Goal: Information Seeking & Learning: Learn about a topic

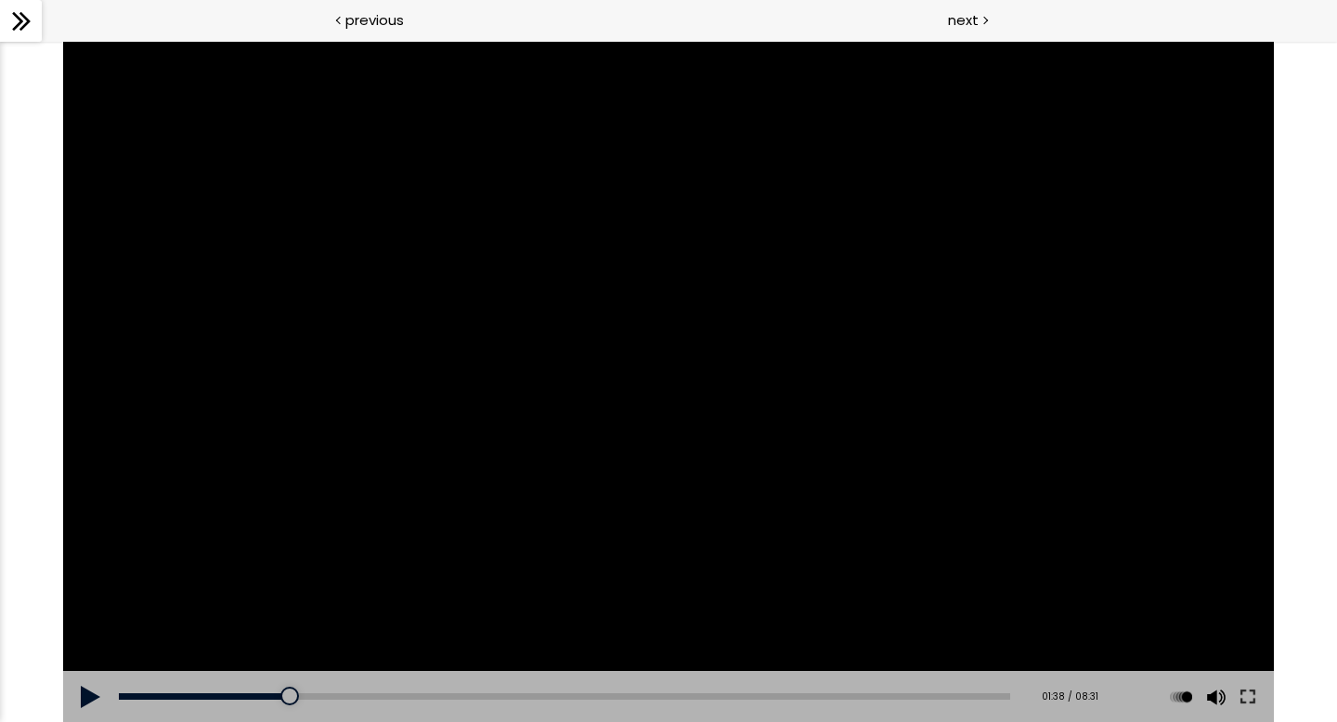
click at [29, 27] on icon at bounding box center [21, 21] width 28 height 28
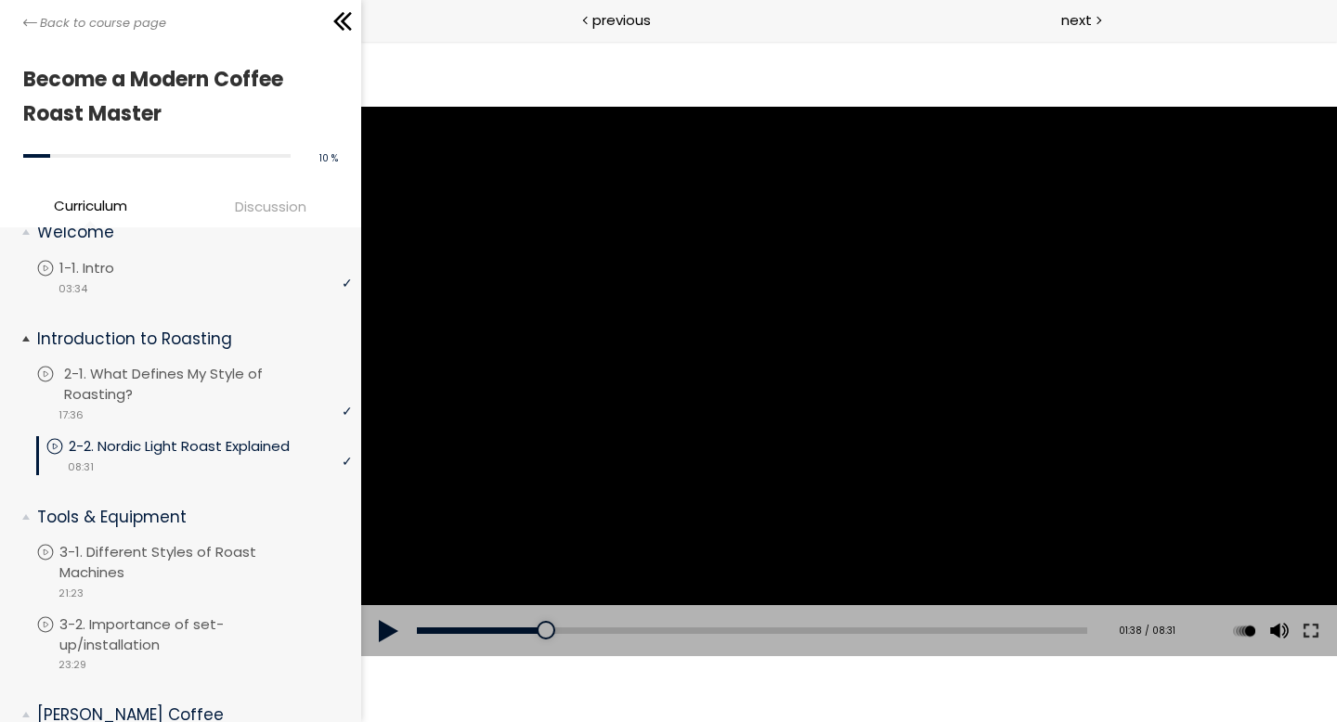
scroll to position [31, 0]
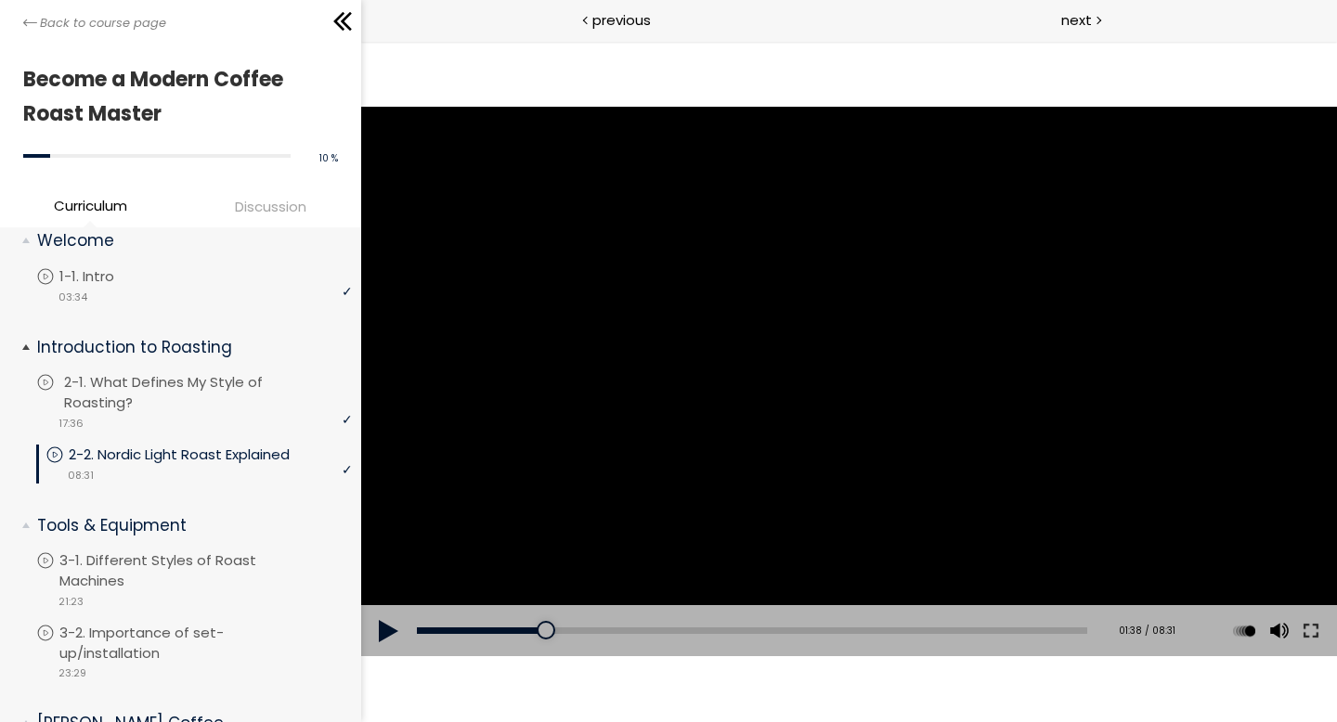
click at [115, 386] on p "2-1. What Defines My Style of Roasting?" at bounding box center [210, 392] width 292 height 41
click at [342, 291] on div at bounding box center [347, 289] width 11 height 23
click at [49, 382] on icon at bounding box center [45, 382] width 19 height 19
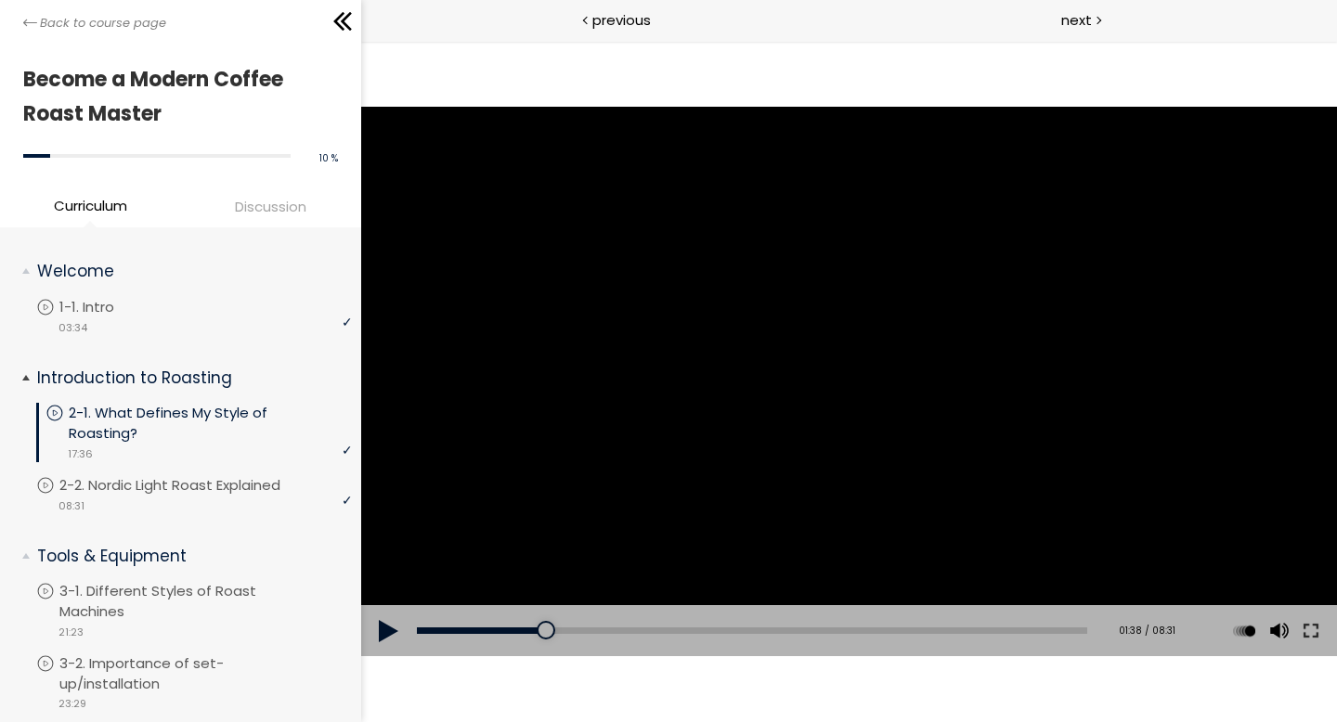
click at [54, 417] on icon at bounding box center [54, 413] width 19 height 19
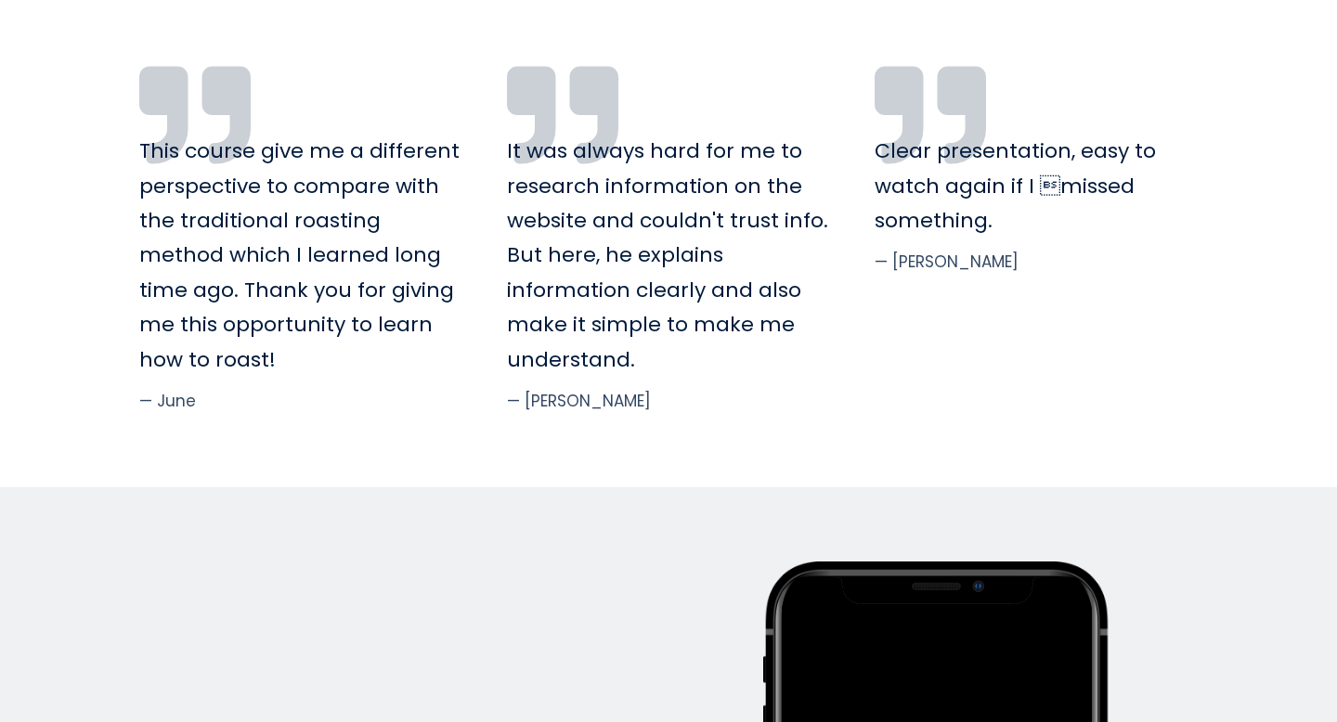
scroll to position [5442, 0]
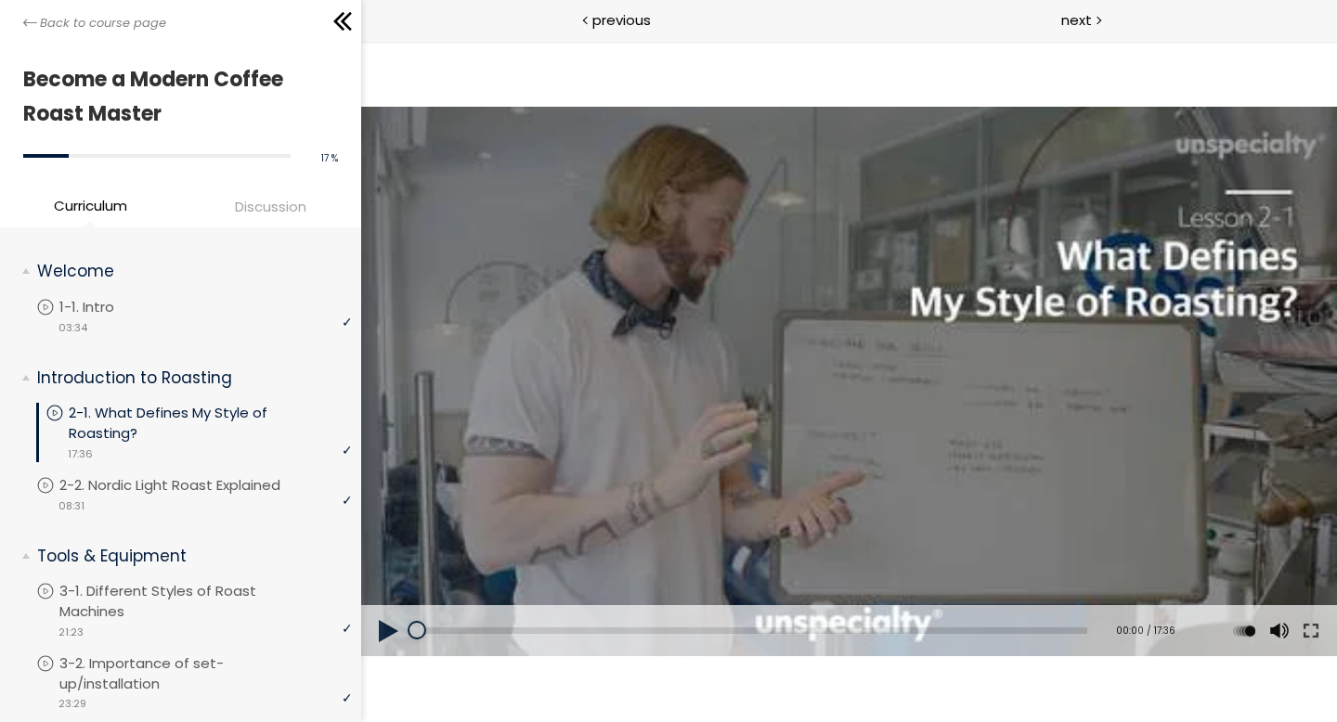
click at [395, 627] on button at bounding box center [388, 631] width 56 height 52
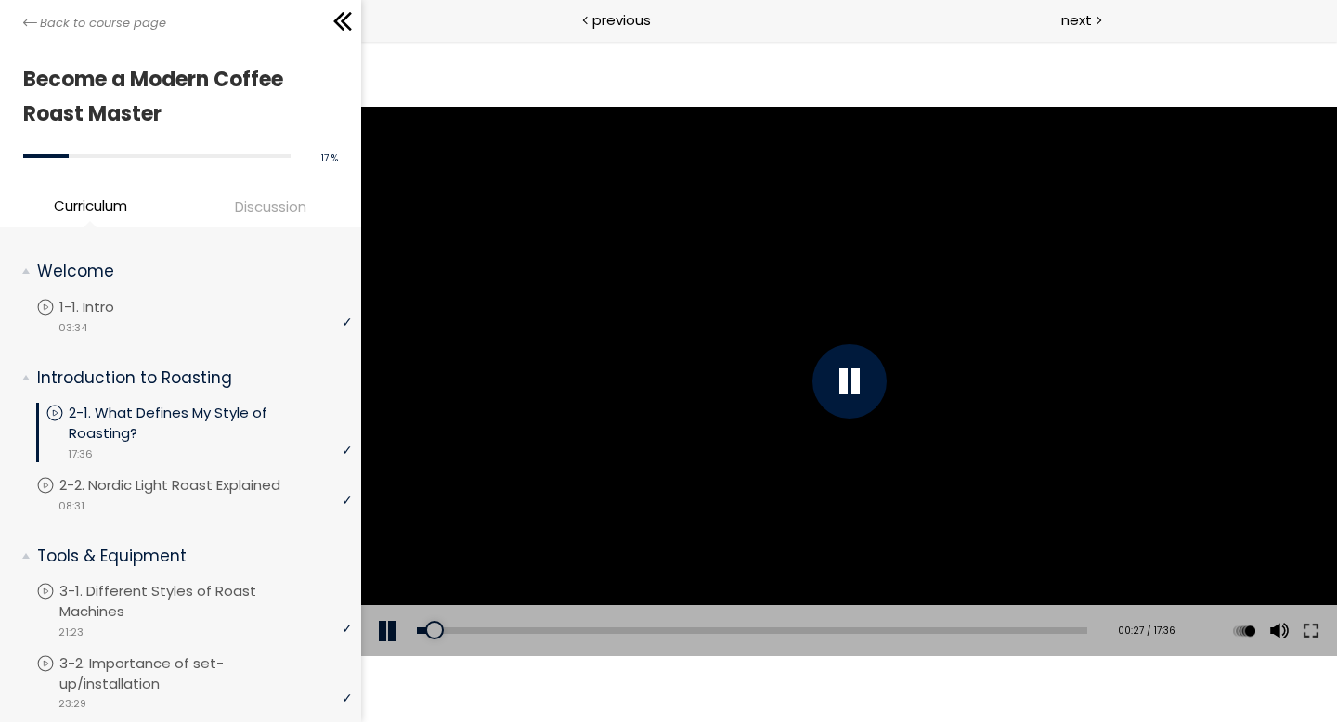
click at [381, 634] on button at bounding box center [388, 631] width 56 height 52
click at [393, 629] on button at bounding box center [388, 631] width 56 height 52
click at [937, 603] on div at bounding box center [848, 381] width 976 height 549
click at [934, 600] on div at bounding box center [848, 381] width 976 height 549
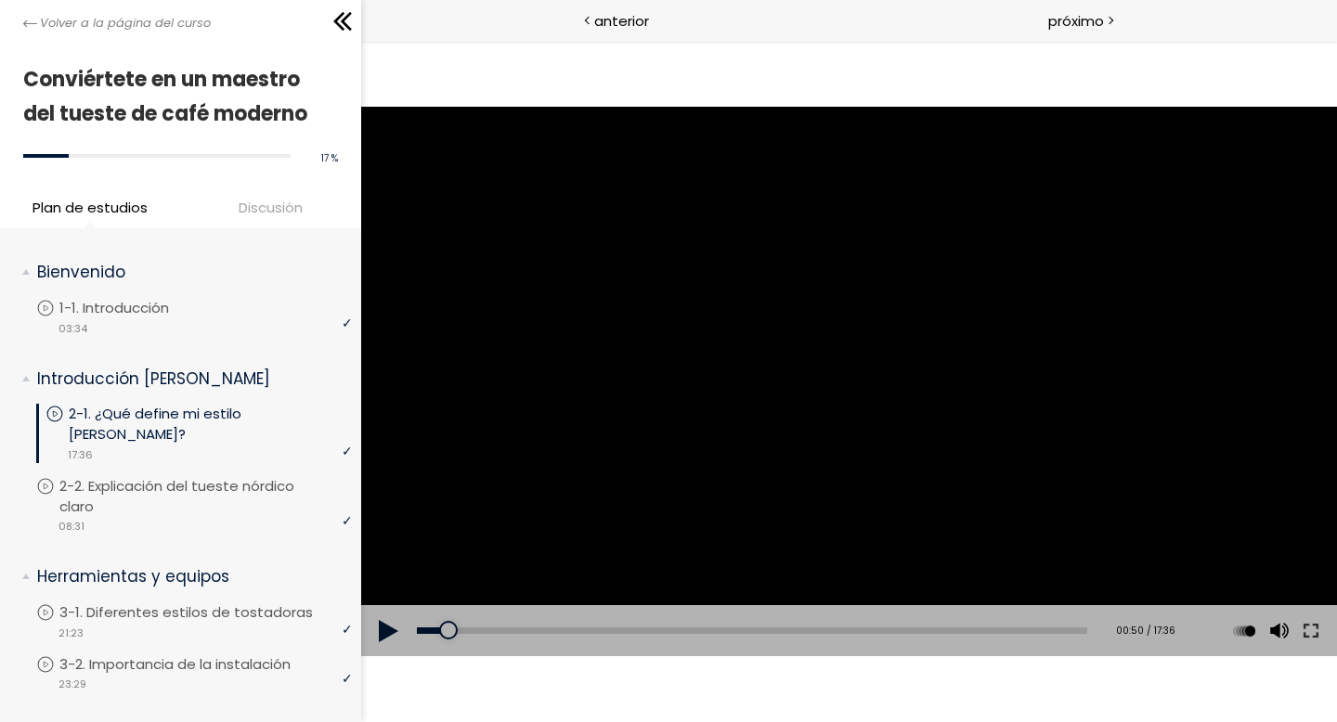
drag, startPoint x: 574, startPoint y: 558, endPoint x: 559, endPoint y: 10, distance: 547.8
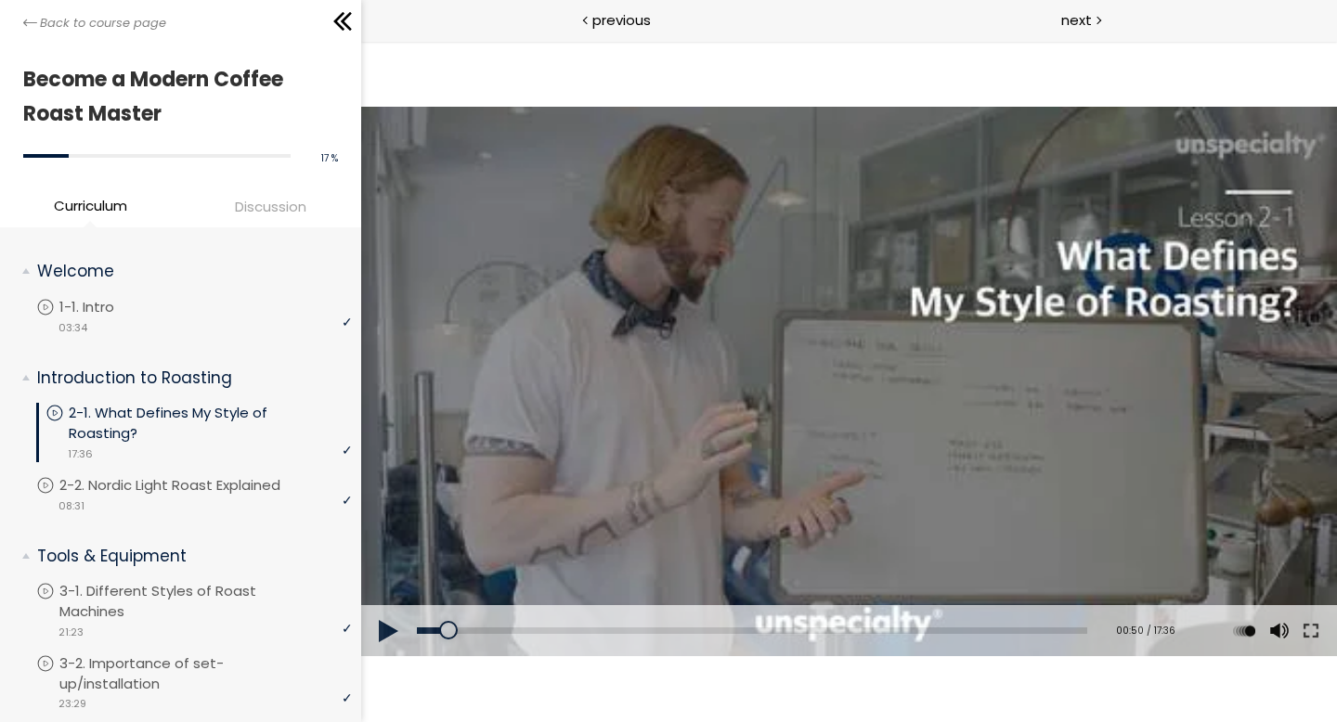
click at [397, 635] on button at bounding box center [388, 631] width 56 height 52
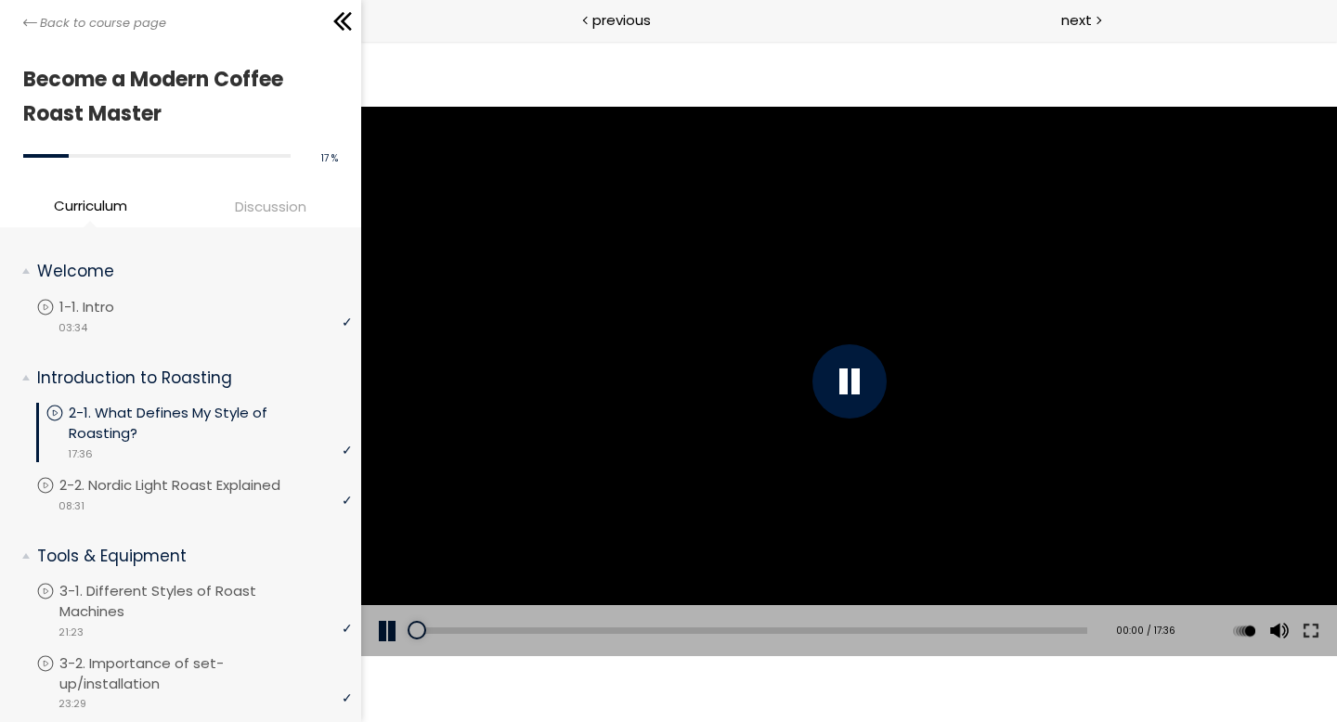
drag, startPoint x: 458, startPoint y: 628, endPoint x: 393, endPoint y: 626, distance: 65.0
click at [394, 626] on div "Add chapter 00:00 00:00 / 17:36 Subtitles None Auto x 2 x 1.5 x 1.25 x 1 x 0.75…" at bounding box center [848, 631] width 976 height 52
click at [393, 626] on button at bounding box center [388, 631] width 56 height 52
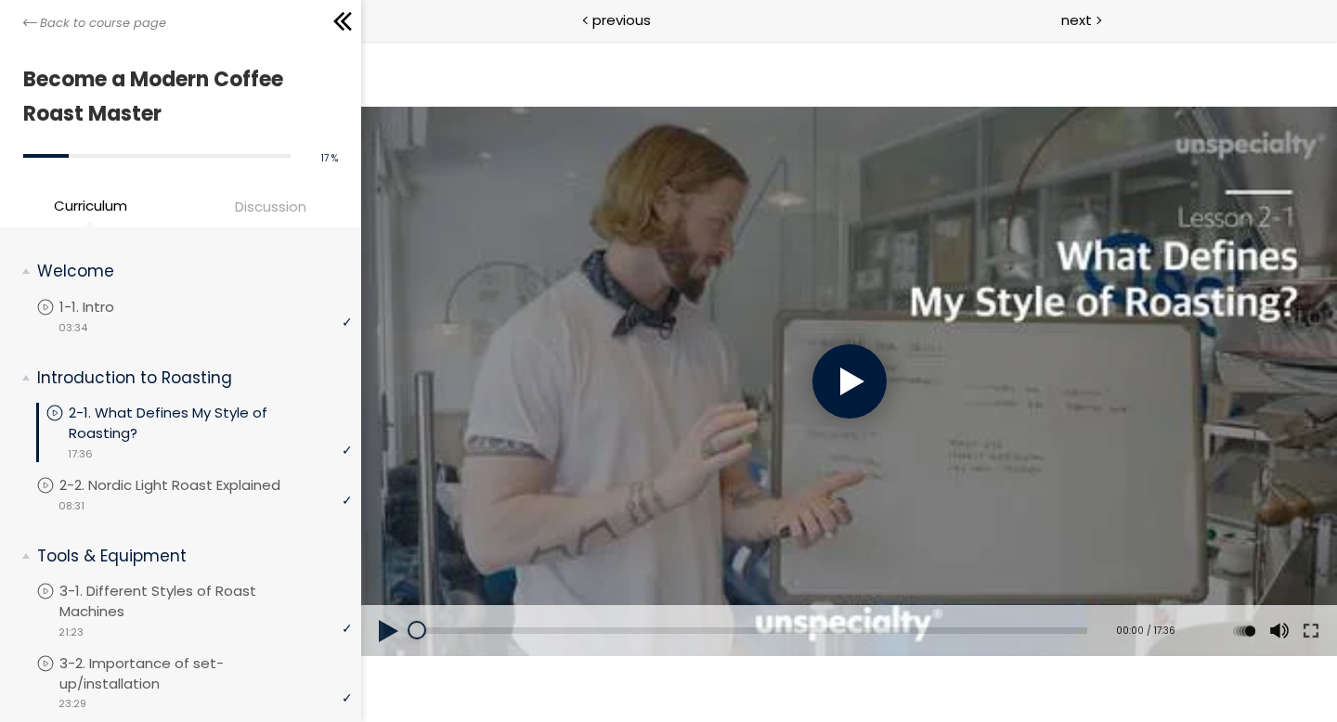
click at [383, 642] on button at bounding box center [388, 631] width 56 height 52
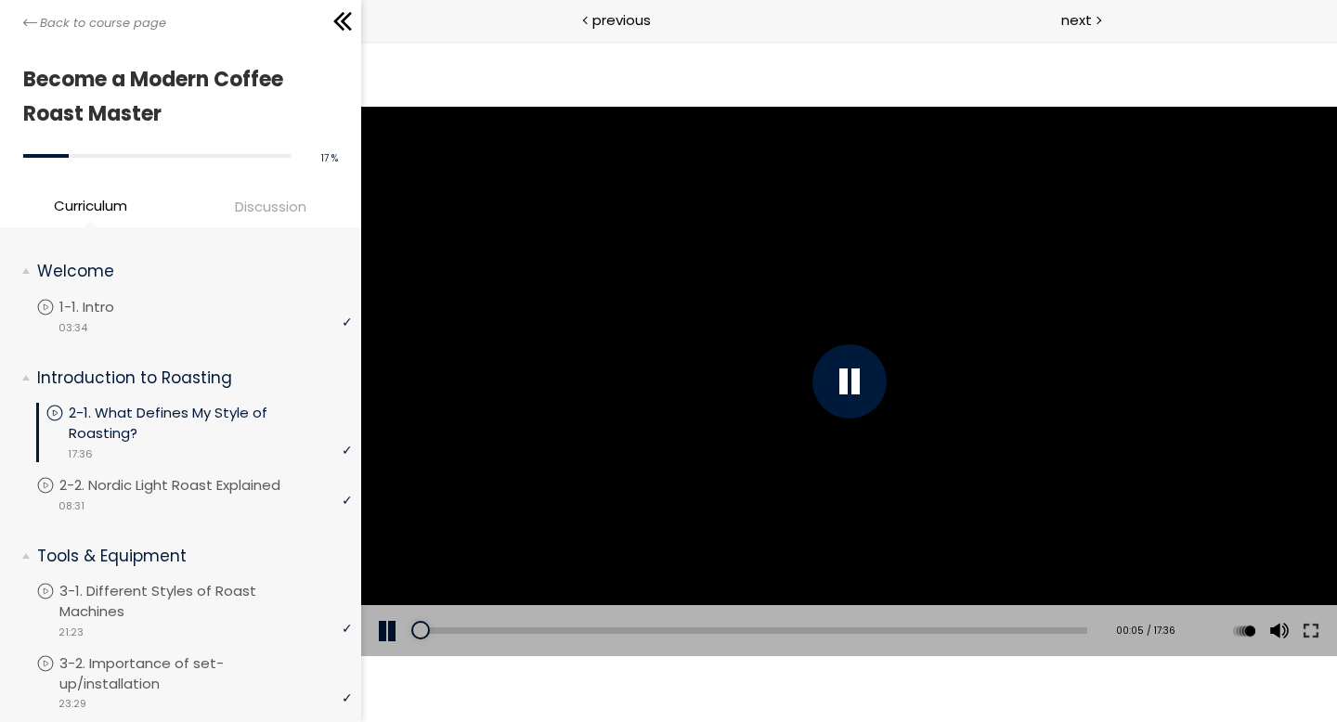
click at [810, 79] on div "Click for sound @keyframes VOLUME_SMALL_WAVE_FLASH { 0% { opacity: 0; } 33% { o…" at bounding box center [848, 381] width 976 height 681
click at [614, 251] on div at bounding box center [848, 381] width 976 height 549
click at [391, 640] on button at bounding box center [388, 631] width 56 height 52
click at [403, 624] on button at bounding box center [388, 631] width 56 height 52
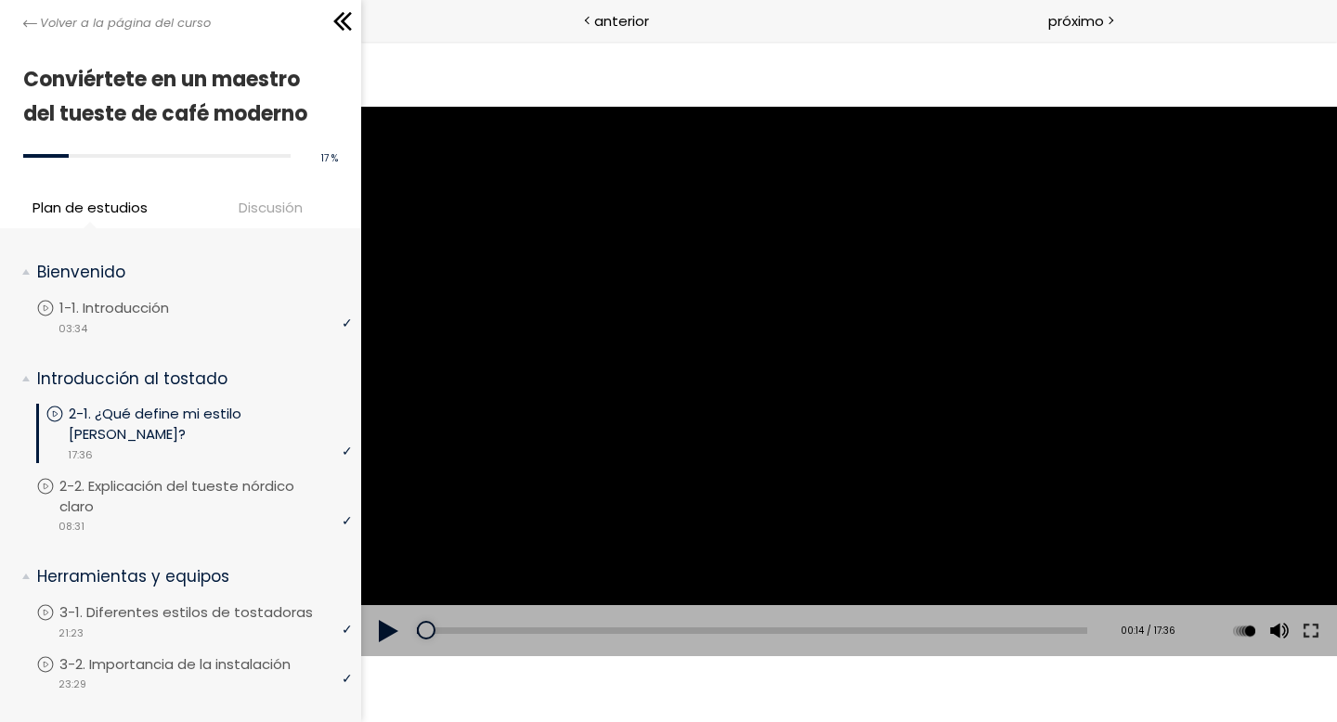
click at [382, 619] on button at bounding box center [388, 631] width 56 height 52
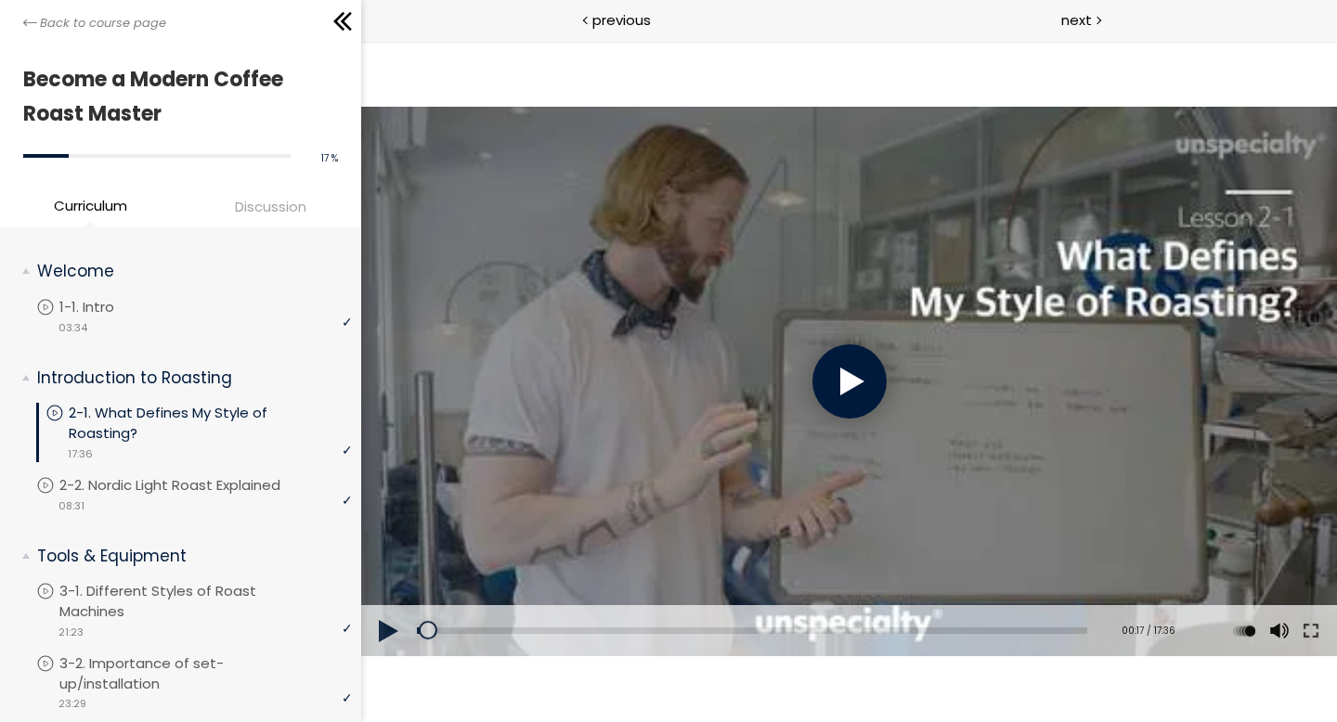
click at [844, 386] on div at bounding box center [848, 381] width 74 height 74
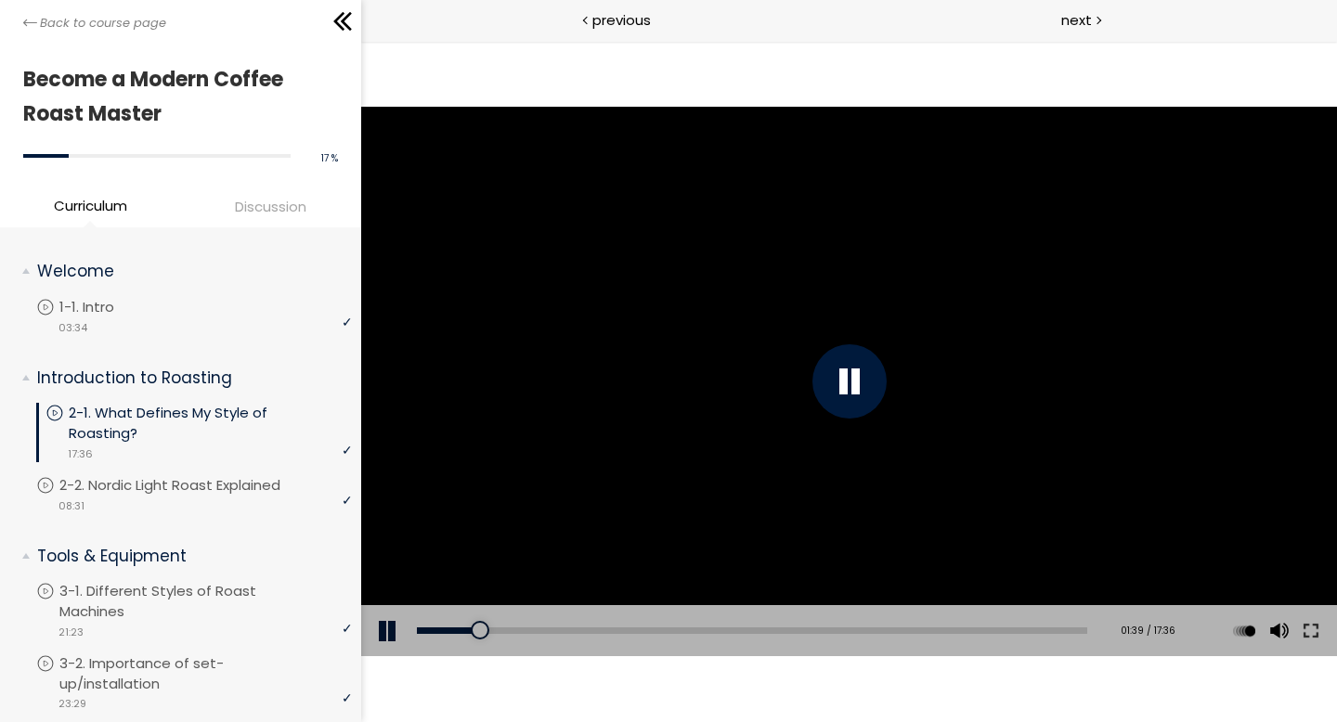
click at [527, 406] on div at bounding box center [848, 381] width 976 height 549
drag, startPoint x: 478, startPoint y: 635, endPoint x: 381, endPoint y: 639, distance: 96.6
click at [382, 639] on div "Add chapter 00:00 00:00 / 17:36 Subtitles None Auto x 2 x 1.5 x 1.25 x 1 x 0.75…" at bounding box center [848, 631] width 976 height 52
click at [386, 621] on button at bounding box center [388, 631] width 56 height 52
click at [384, 642] on button at bounding box center [388, 631] width 56 height 52
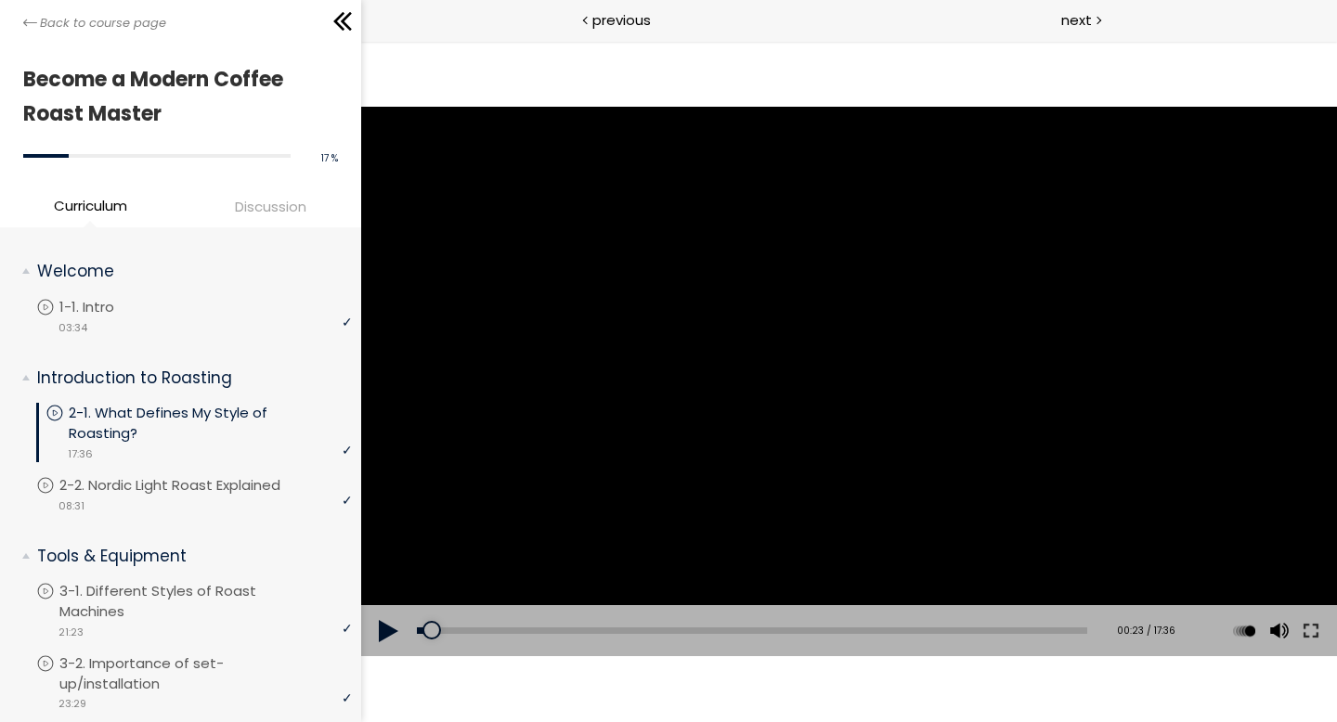
click at [377, 628] on button at bounding box center [388, 631] width 56 height 52
click at [1144, 174] on div at bounding box center [848, 381] width 976 height 549
click at [387, 638] on button at bounding box center [388, 631] width 56 height 52
click at [482, 629] on div at bounding box center [491, 630] width 19 height 19
click at [381, 634] on button at bounding box center [388, 631] width 56 height 52
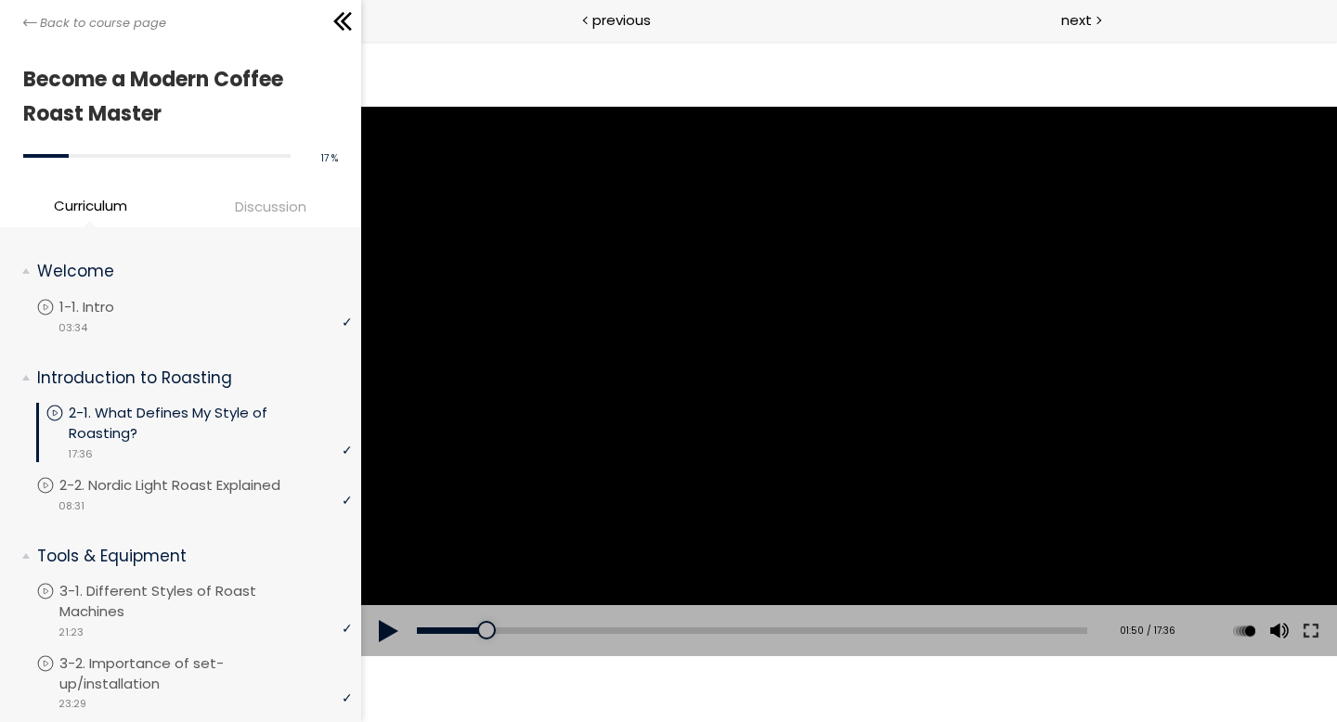
click at [391, 636] on button at bounding box center [388, 631] width 56 height 52
click at [480, 627] on div at bounding box center [489, 630] width 19 height 19
click at [573, 388] on div at bounding box center [848, 381] width 976 height 549
click at [473, 628] on div "01:31" at bounding box center [751, 630] width 670 height 6
click at [393, 629] on button at bounding box center [388, 631] width 56 height 52
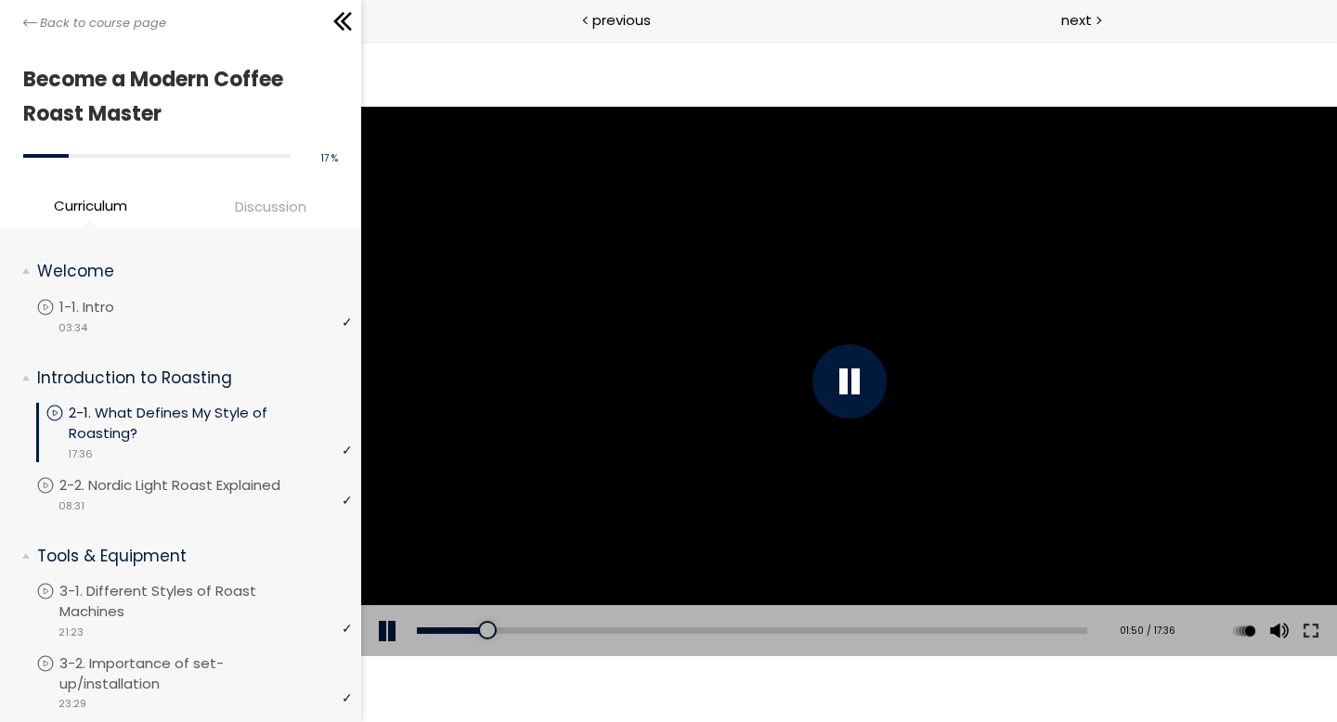
click at [387, 641] on button at bounding box center [388, 631] width 56 height 52
click at [392, 624] on button at bounding box center [388, 631] width 56 height 52
click at [381, 637] on button at bounding box center [388, 631] width 56 height 52
click at [849, 381] on div at bounding box center [848, 381] width 74 height 74
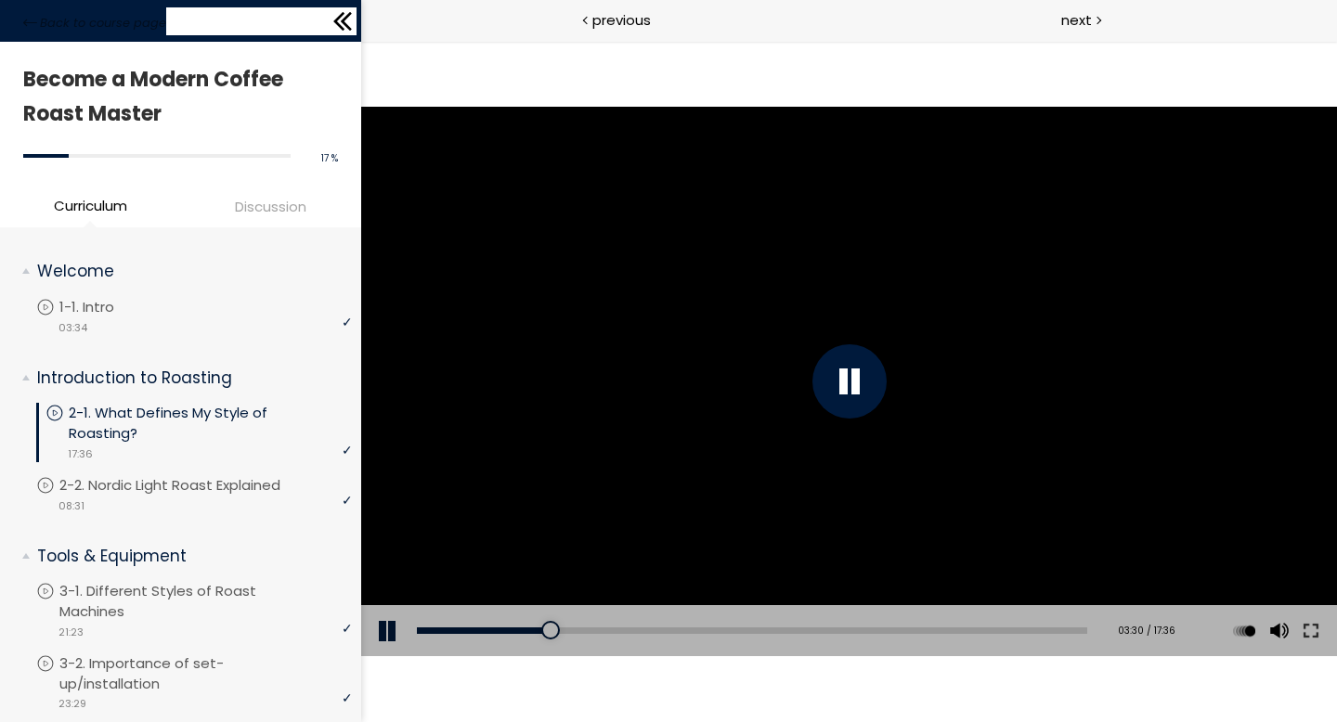
click at [340, 23] on icon at bounding box center [343, 21] width 28 height 28
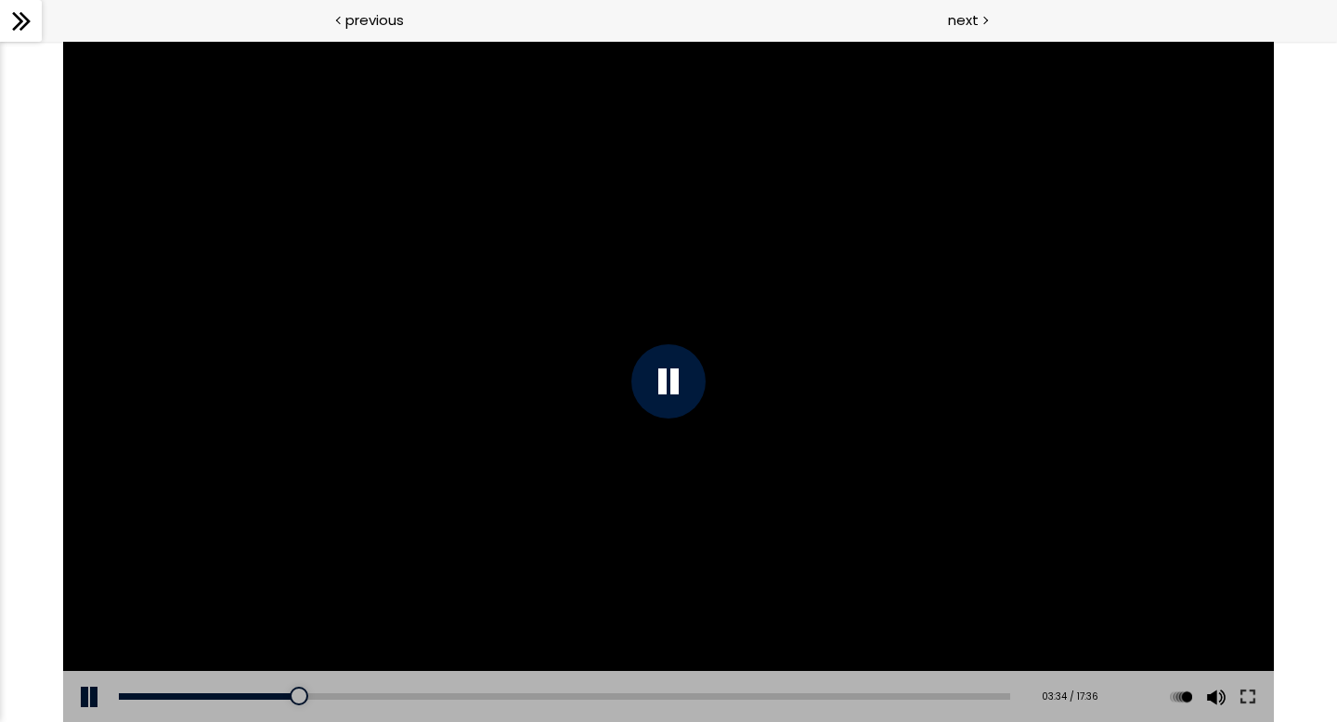
click at [90, 706] on button at bounding box center [91, 697] width 56 height 52
click at [84, 705] on button at bounding box center [91, 697] width 56 height 52
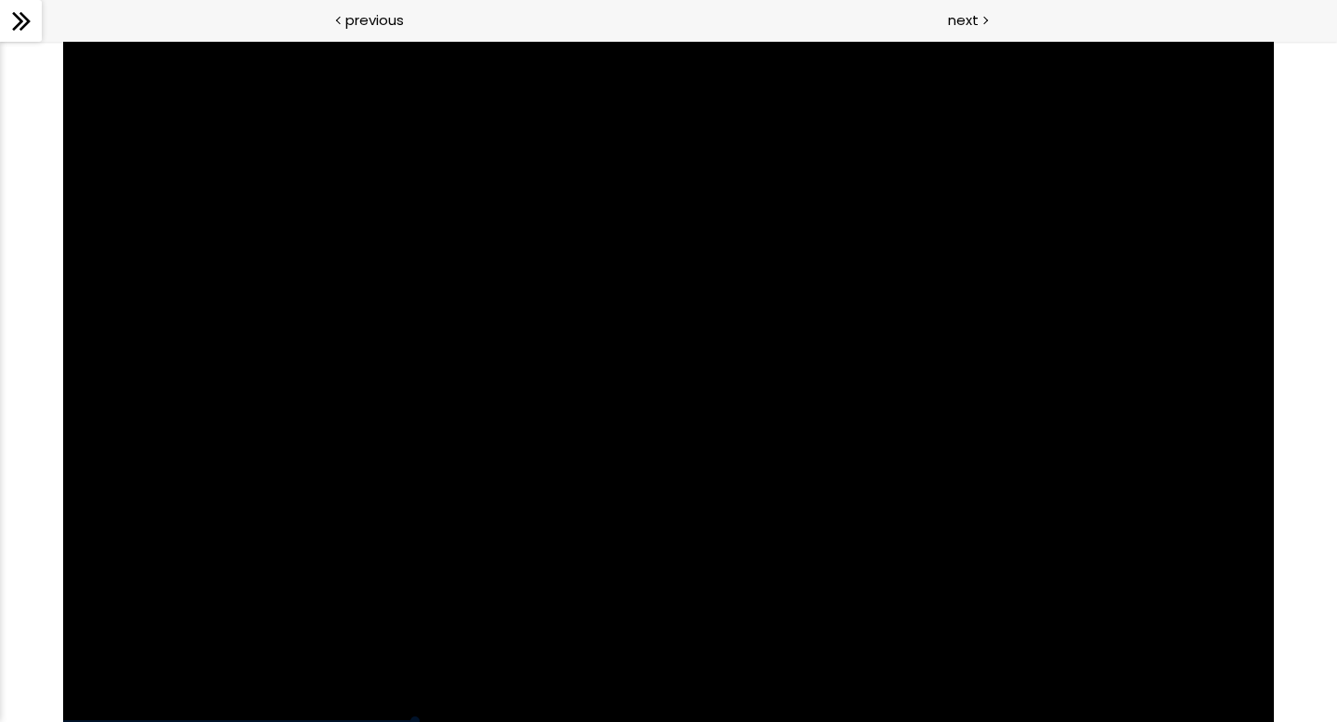
click at [35, 17] on div at bounding box center [21, 21] width 42 height 42
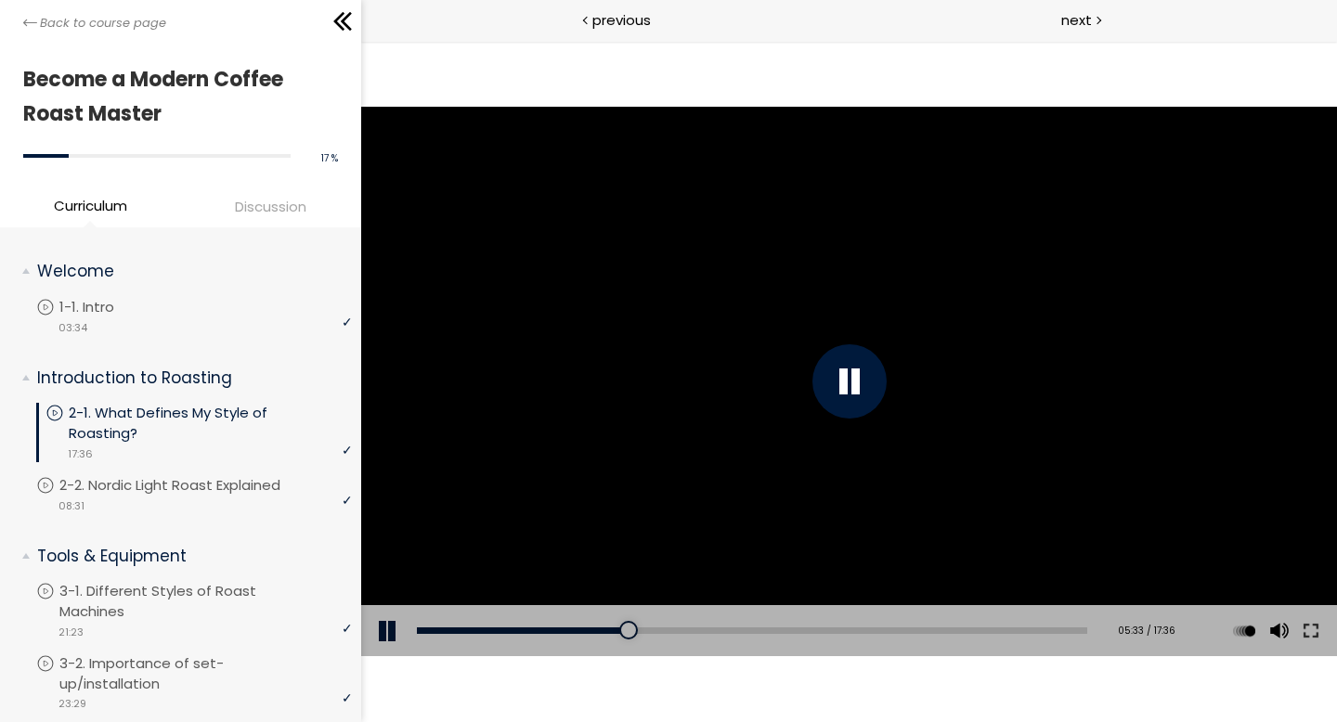
click at [383, 635] on button at bounding box center [388, 631] width 56 height 52
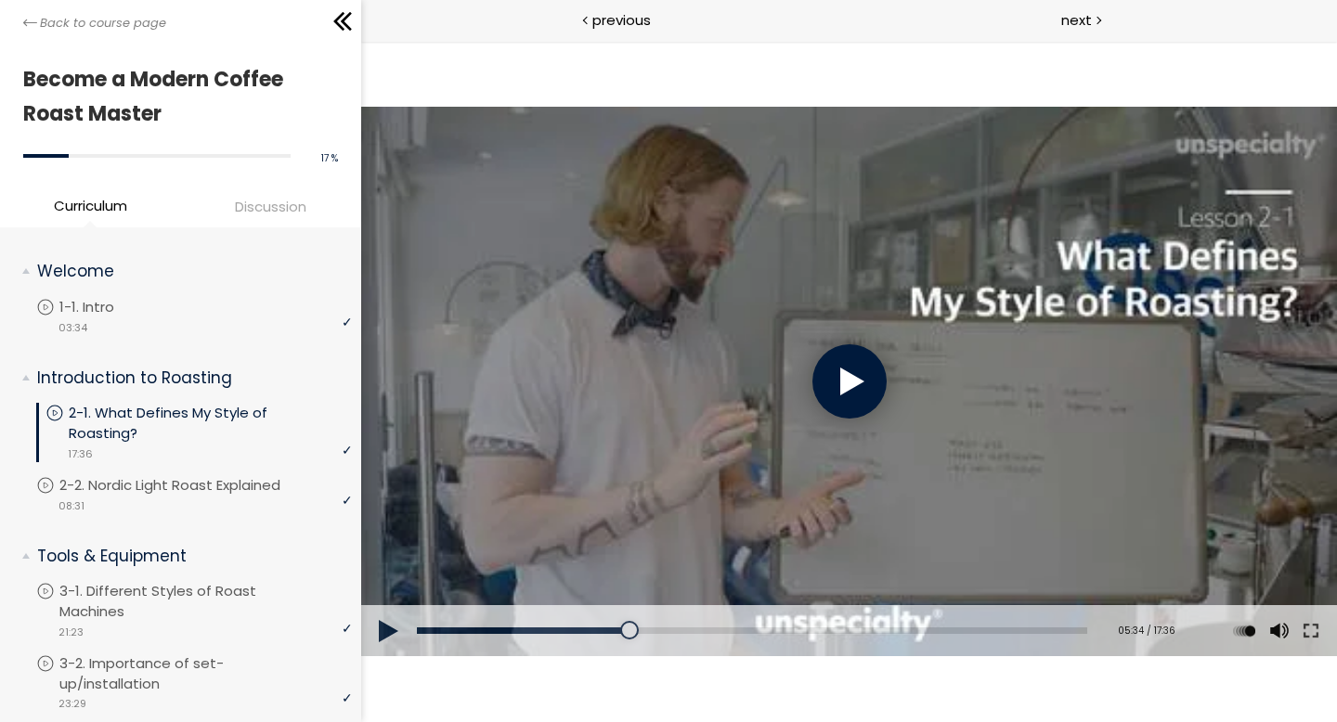
click at [853, 387] on div at bounding box center [848, 381] width 74 height 74
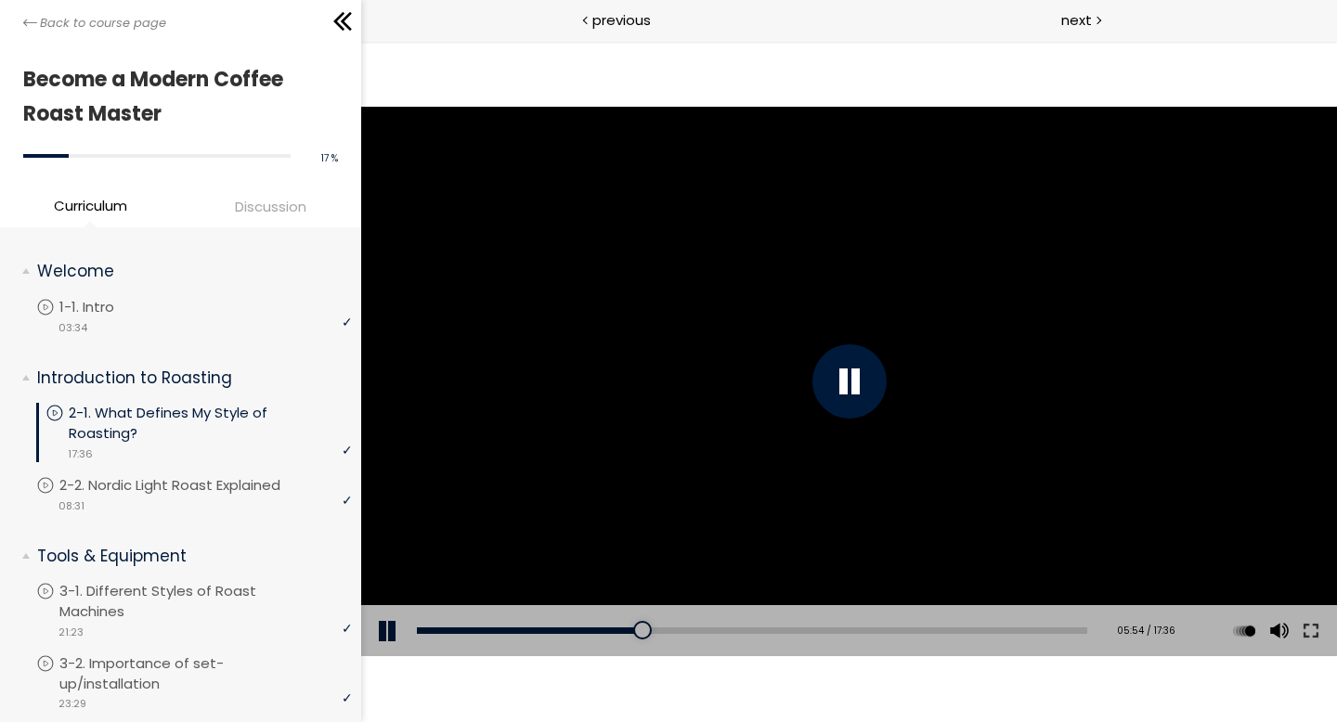
click at [665, 360] on div at bounding box center [848, 381] width 976 height 549
click at [445, 395] on div at bounding box center [848, 381] width 976 height 549
click at [374, 619] on button at bounding box center [388, 631] width 56 height 52
click at [1048, 162] on div at bounding box center [848, 381] width 976 height 549
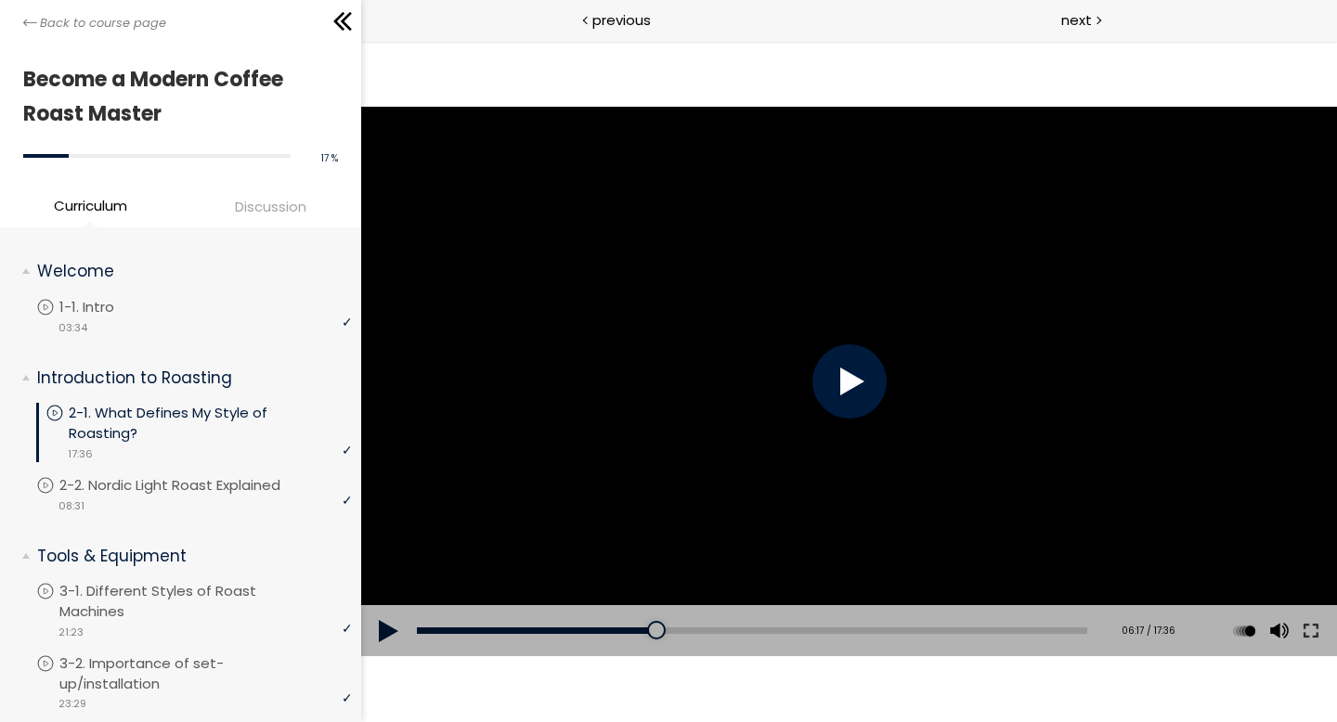
click at [1048, 162] on div at bounding box center [848, 381] width 976 height 549
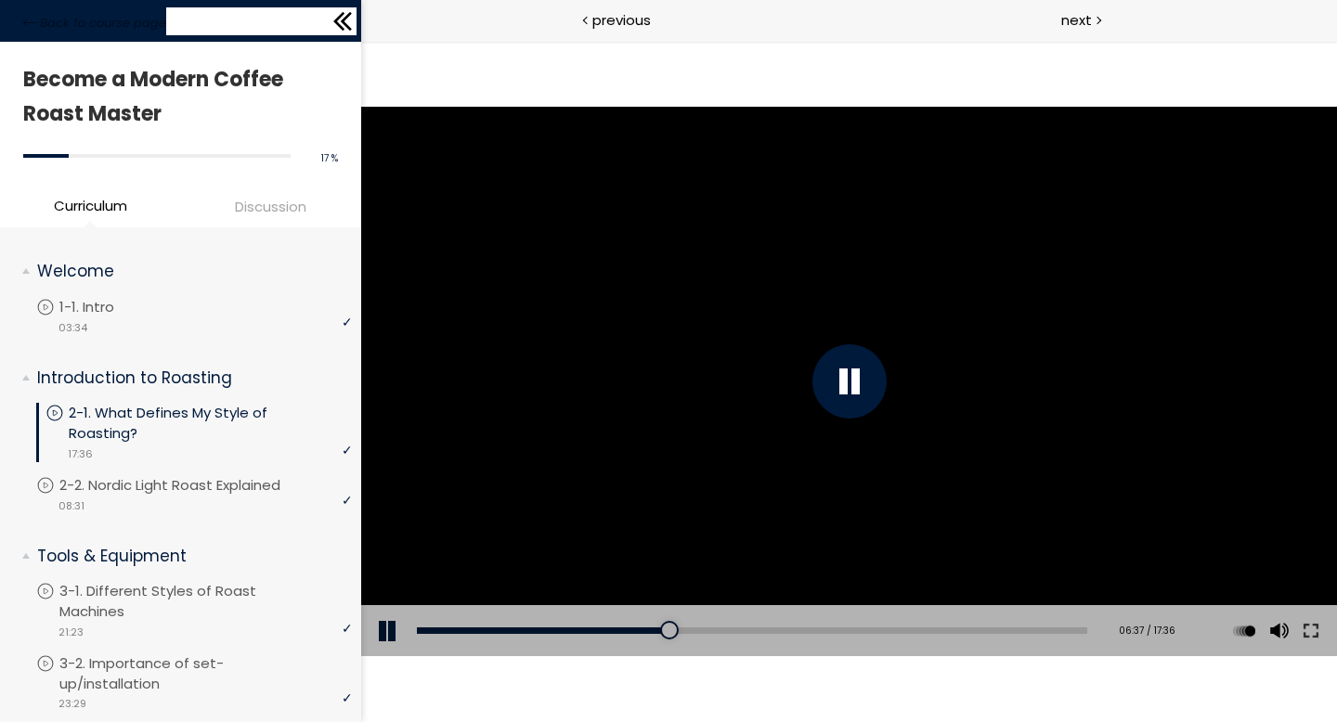
click at [344, 28] on icon at bounding box center [343, 21] width 28 height 28
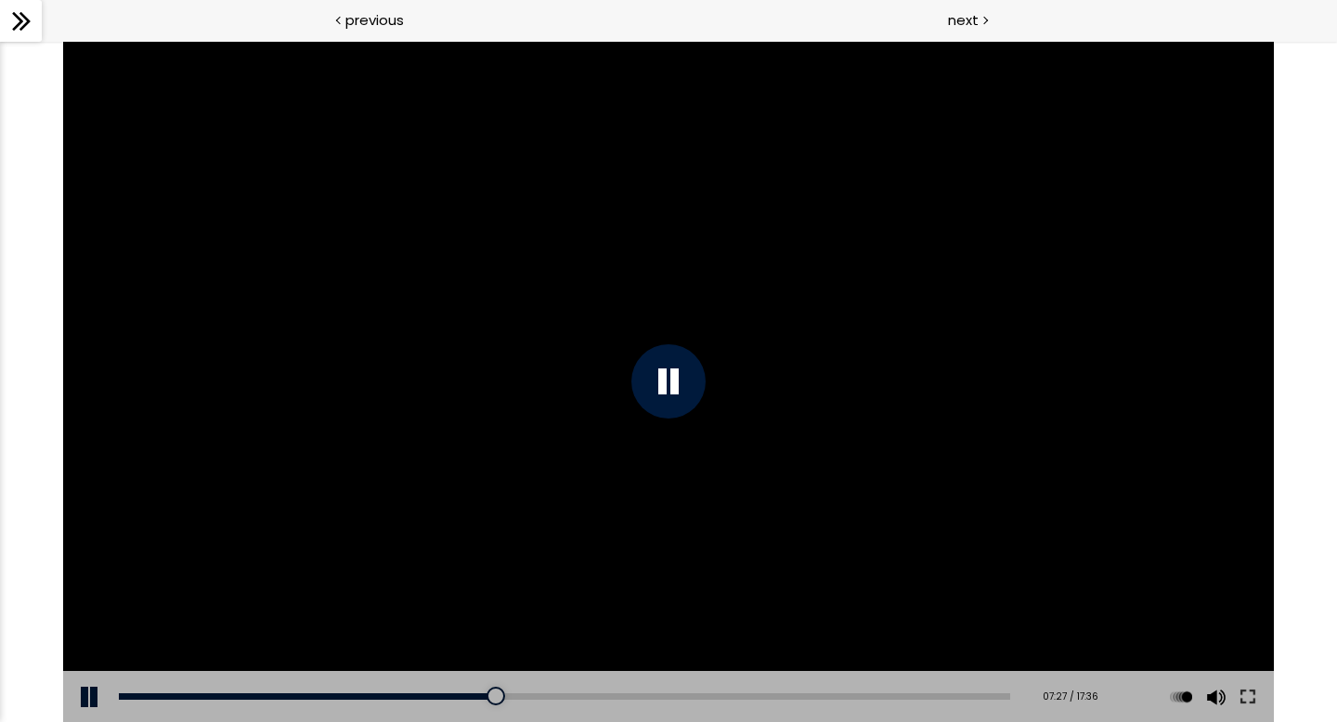
click at [81, 702] on button at bounding box center [91, 697] width 56 height 52
click at [472, 698] on div "07:04" at bounding box center [564, 696] width 891 height 6
click at [94, 696] on button at bounding box center [91, 697] width 56 height 52
click at [83, 703] on button at bounding box center [91, 697] width 56 height 52
click at [88, 705] on button at bounding box center [91, 697] width 56 height 52
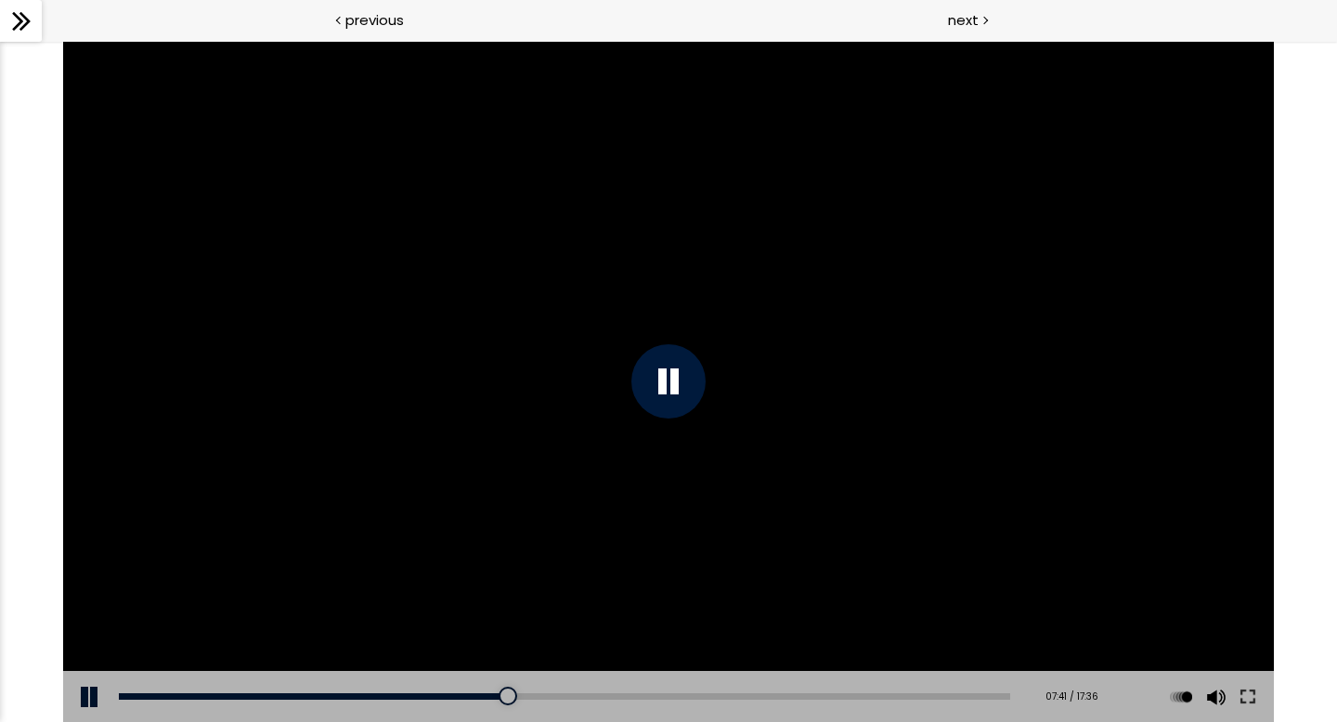
click at [93, 695] on button at bounding box center [91, 697] width 56 height 52
click at [88, 696] on button at bounding box center [91, 697] width 56 height 52
click at [93, 693] on button at bounding box center [91, 697] width 56 height 52
click at [495, 691] on div "Add chapter 07:42" at bounding box center [564, 697] width 891 height 52
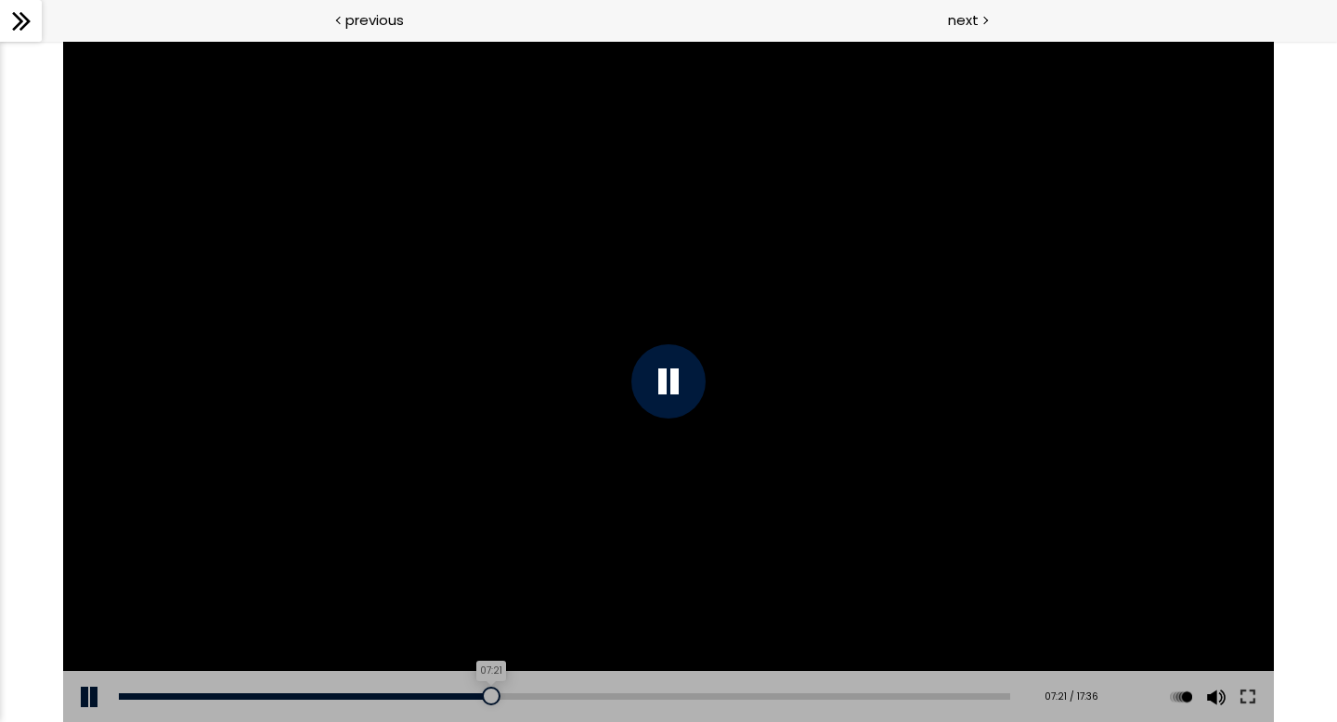
click at [487, 698] on div "07:21" at bounding box center [564, 696] width 891 height 6
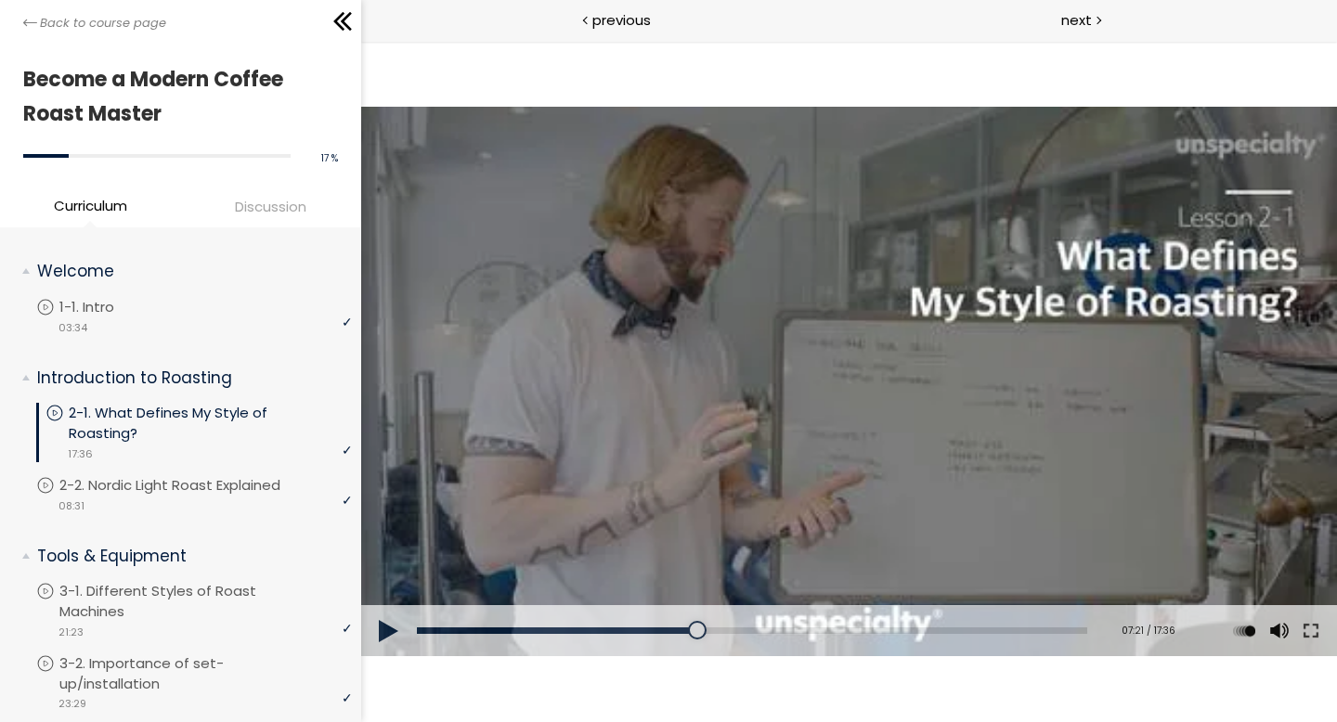
click at [393, 627] on button at bounding box center [388, 631] width 56 height 52
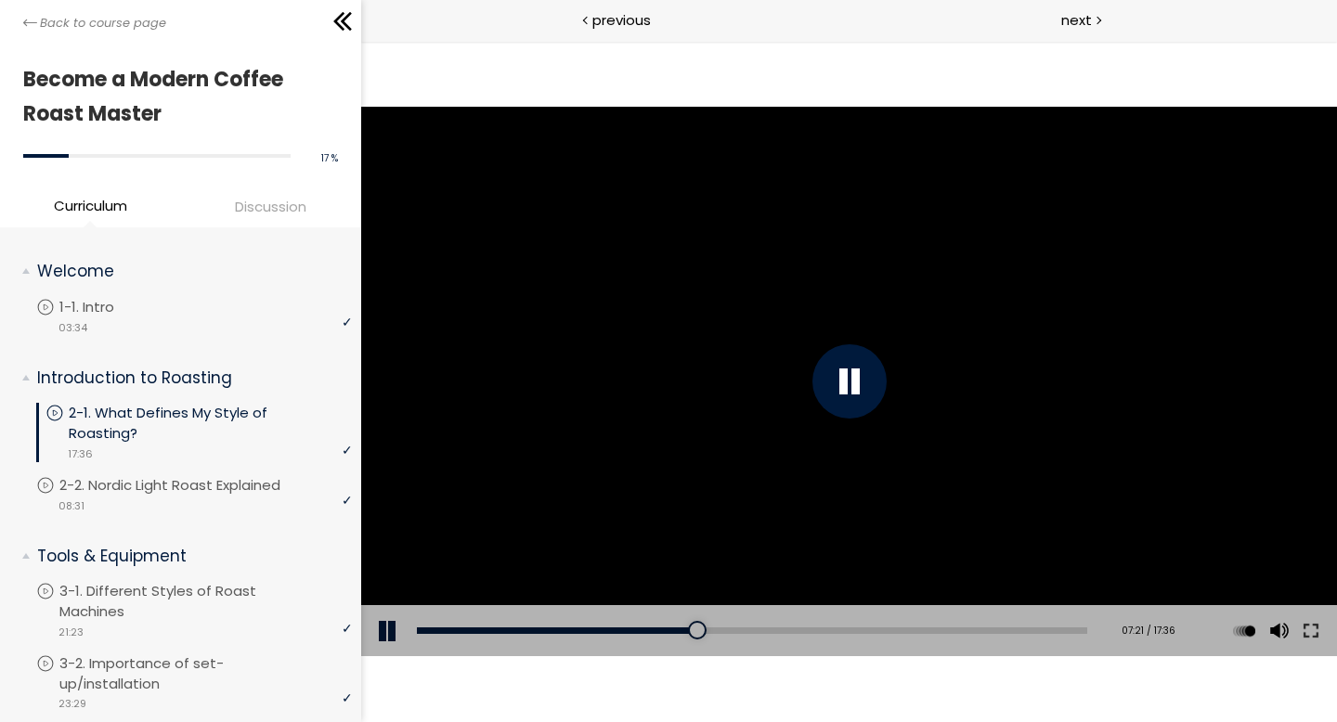
click at [849, 381] on div at bounding box center [848, 381] width 74 height 74
click at [387, 628] on button at bounding box center [388, 631] width 56 height 52
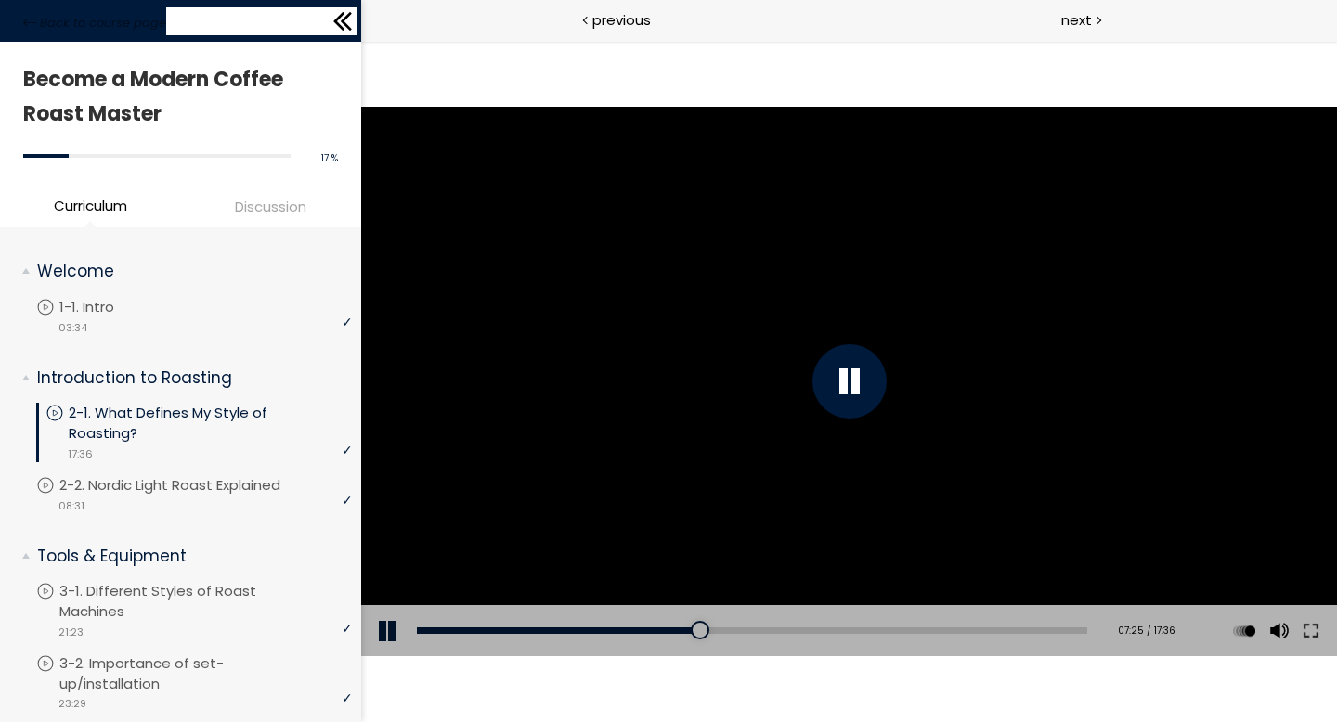
click at [339, 27] on icon at bounding box center [343, 21] width 28 height 28
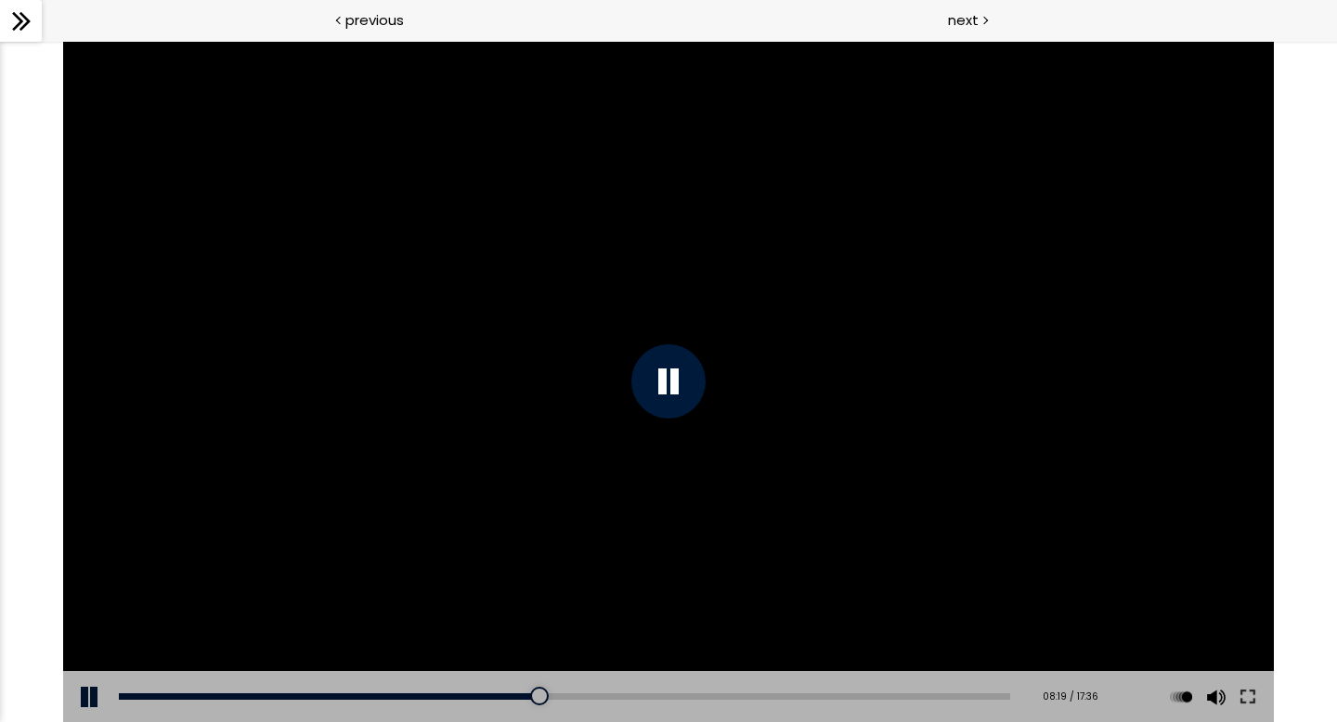
click at [84, 698] on button at bounding box center [91, 697] width 56 height 52
click at [528, 694] on div "08:13" at bounding box center [564, 696] width 891 height 6
click at [545, 697] on div "08:30" at bounding box center [564, 696] width 891 height 6
click at [557, 692] on div at bounding box center [561, 696] width 19 height 19
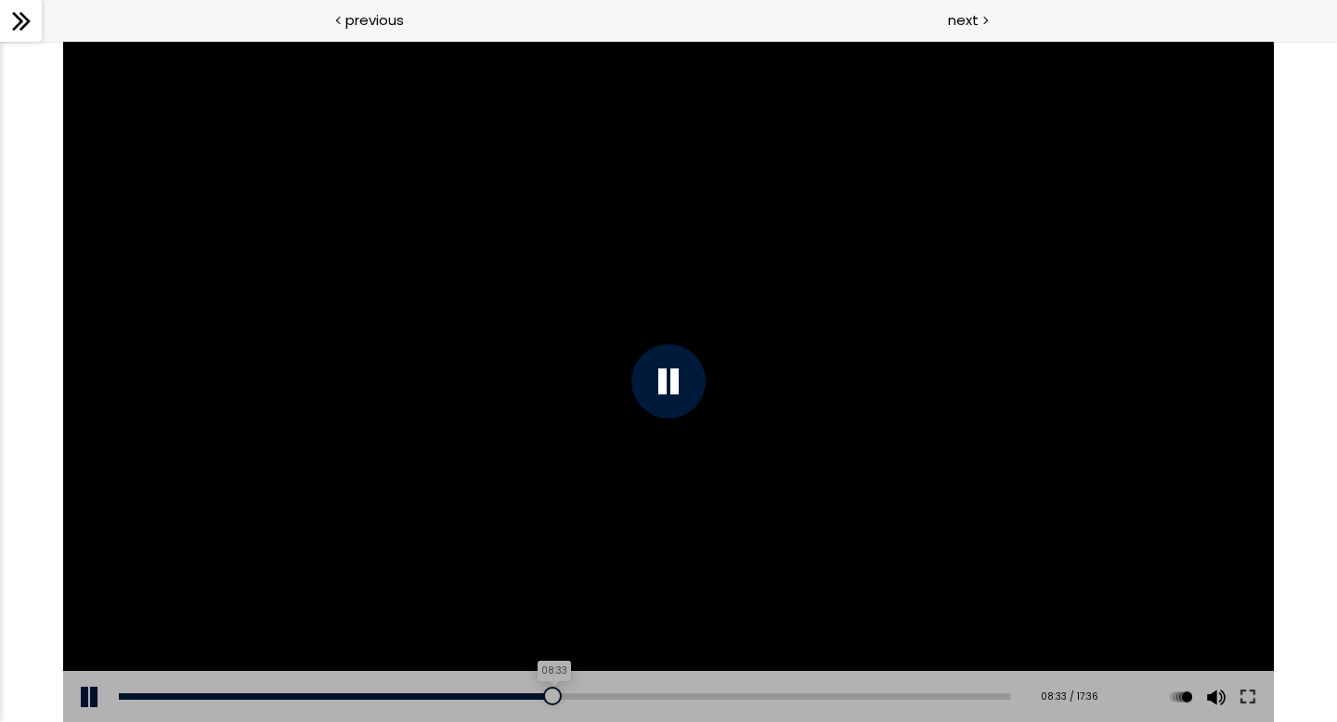
click at [548, 693] on div "08:33" at bounding box center [564, 696] width 891 height 6
click at [556, 693] on div at bounding box center [560, 696] width 19 height 19
click at [542, 695] on div "08:27" at bounding box center [564, 696] width 891 height 6
click at [538, 695] on div at bounding box center [547, 696] width 19 height 19
click at [99, 698] on button at bounding box center [91, 697] width 56 height 52
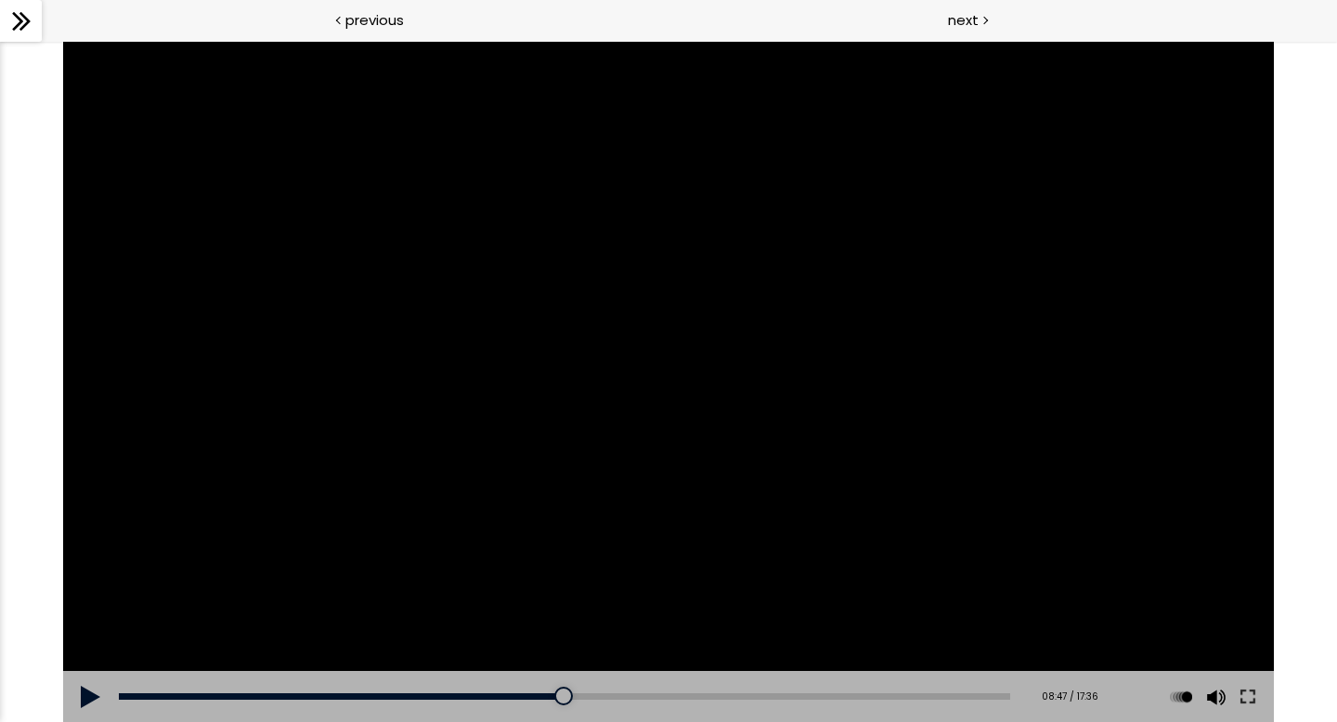
click at [81, 693] on button at bounding box center [91, 697] width 56 height 52
click at [92, 692] on button at bounding box center [91, 697] width 56 height 52
click at [92, 691] on button at bounding box center [91, 697] width 56 height 52
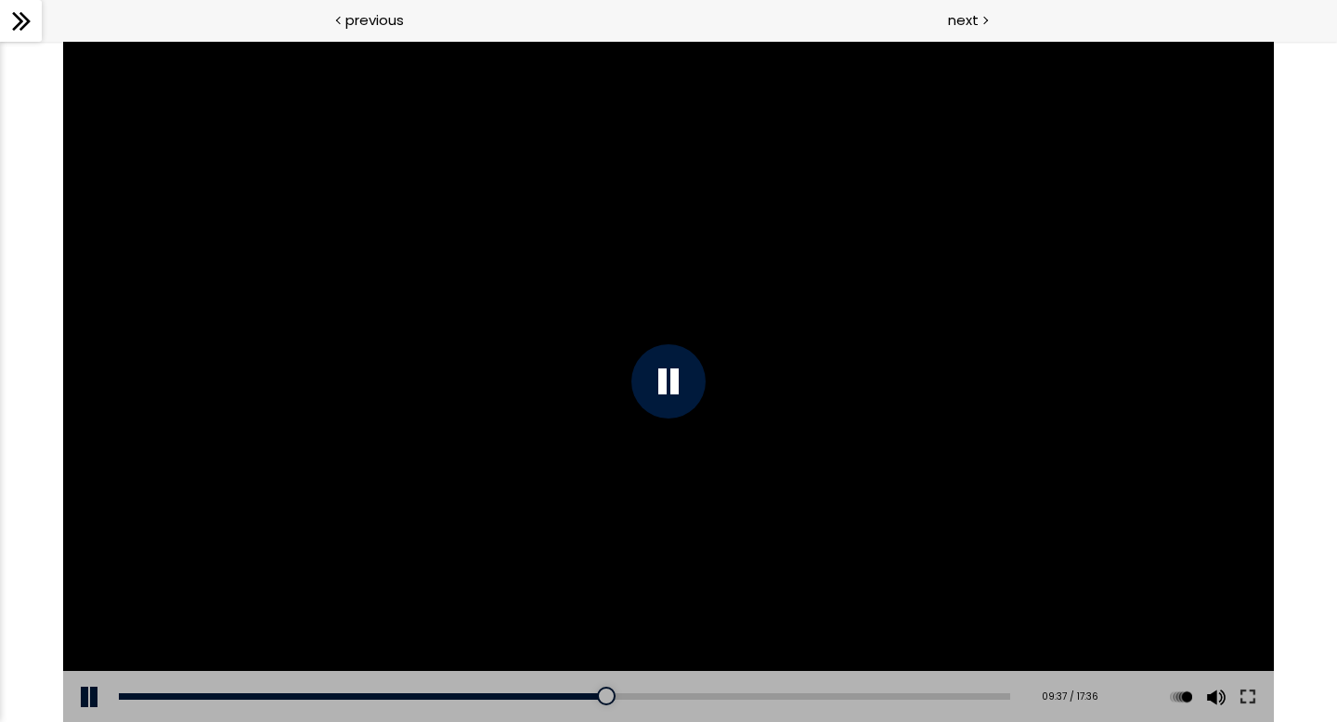
click at [92, 691] on button at bounding box center [91, 697] width 56 height 52
click at [86, 700] on button at bounding box center [91, 697] width 56 height 52
click at [88, 706] on button at bounding box center [91, 697] width 56 height 52
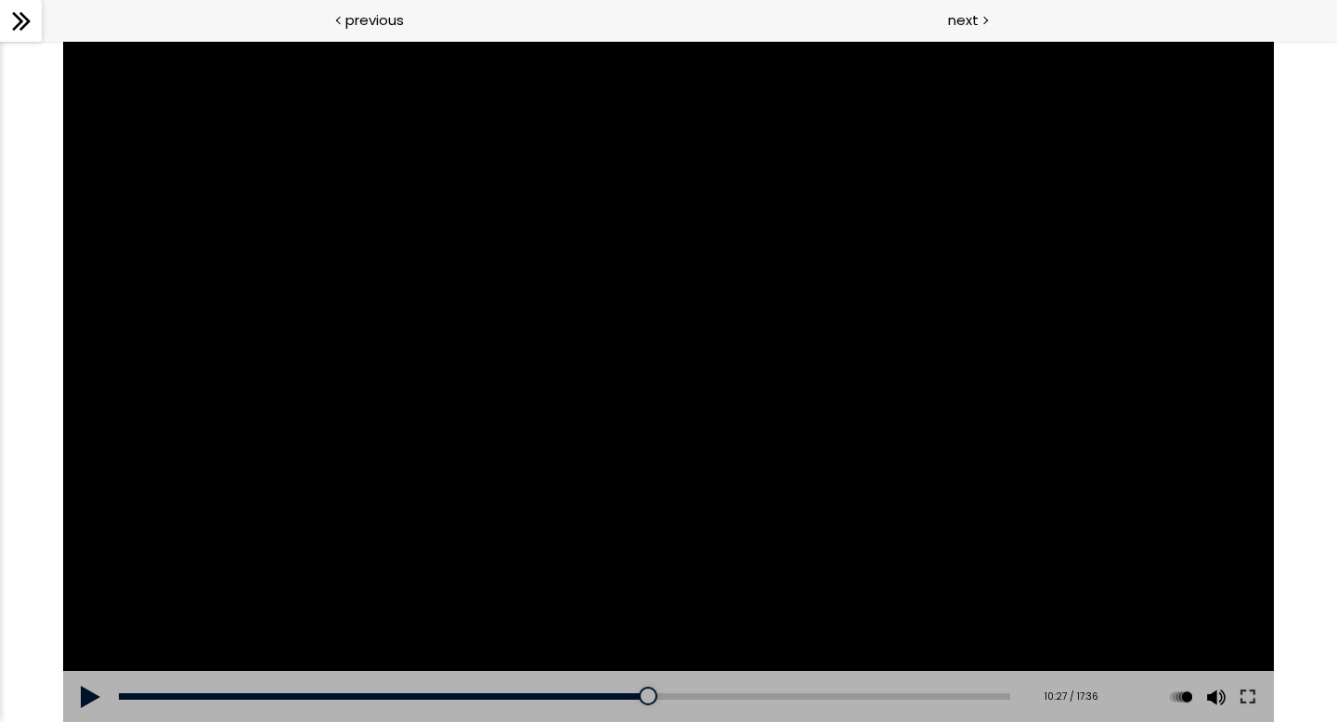
click at [88, 705] on button at bounding box center [91, 697] width 56 height 52
click at [95, 690] on button at bounding box center [91, 697] width 56 height 52
click at [207, 558] on div at bounding box center [668, 381] width 1211 height 681
click at [98, 710] on button at bounding box center [91, 697] width 56 height 52
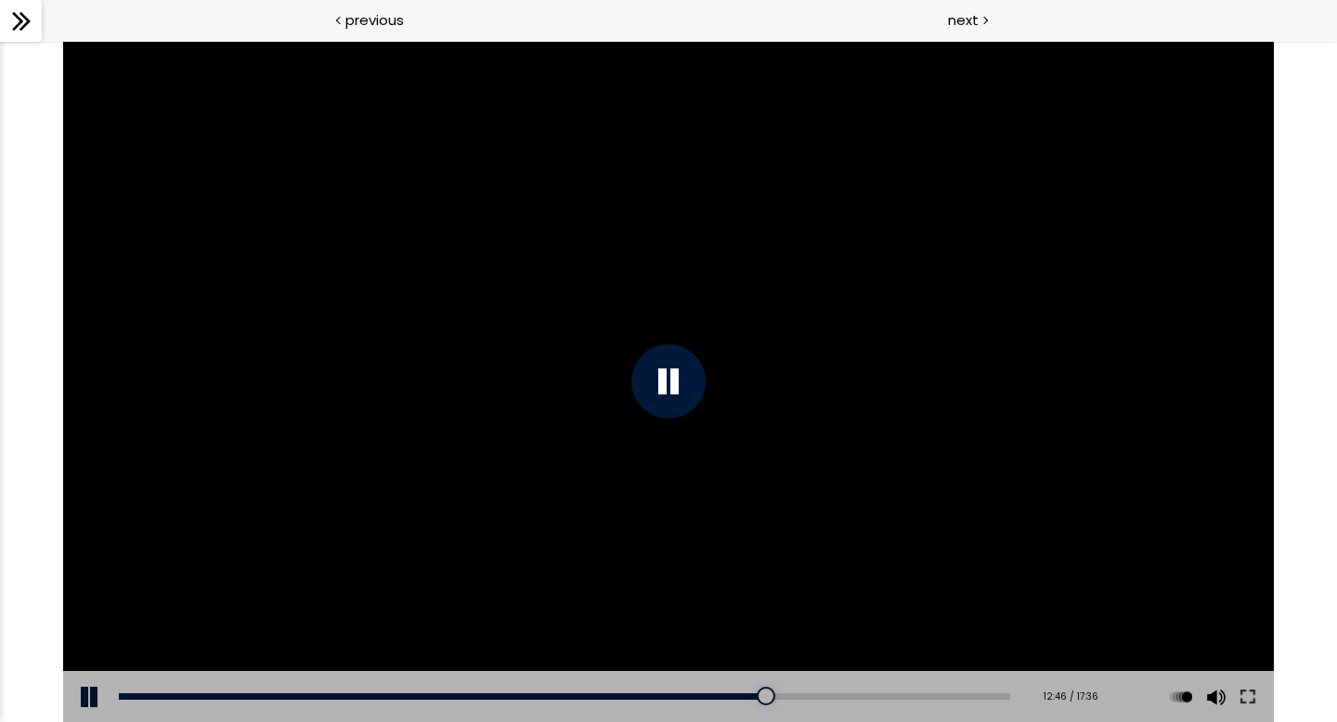
click at [88, 694] on button at bounding box center [91, 697] width 56 height 52
click at [96, 694] on button at bounding box center [91, 697] width 56 height 52
click at [729, 689] on div "Add chapter 02:16" at bounding box center [564, 697] width 891 height 52
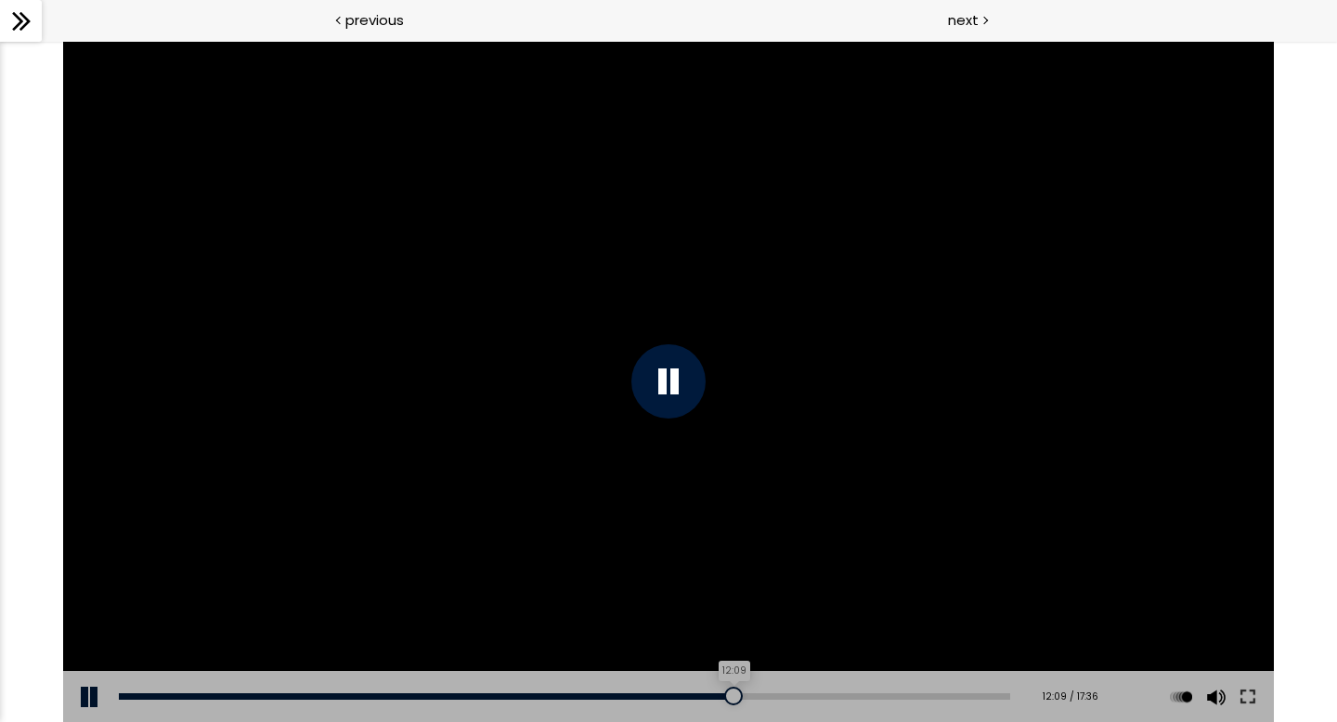
click at [728, 694] on div "12:09" at bounding box center [564, 696] width 891 height 6
click at [744, 506] on div at bounding box center [668, 381] width 1211 height 681
click at [95, 695] on button at bounding box center [91, 697] width 56 height 52
click at [747, 693] on div "12:32" at bounding box center [564, 696] width 891 height 6
click at [730, 627] on div at bounding box center [668, 381] width 1211 height 681
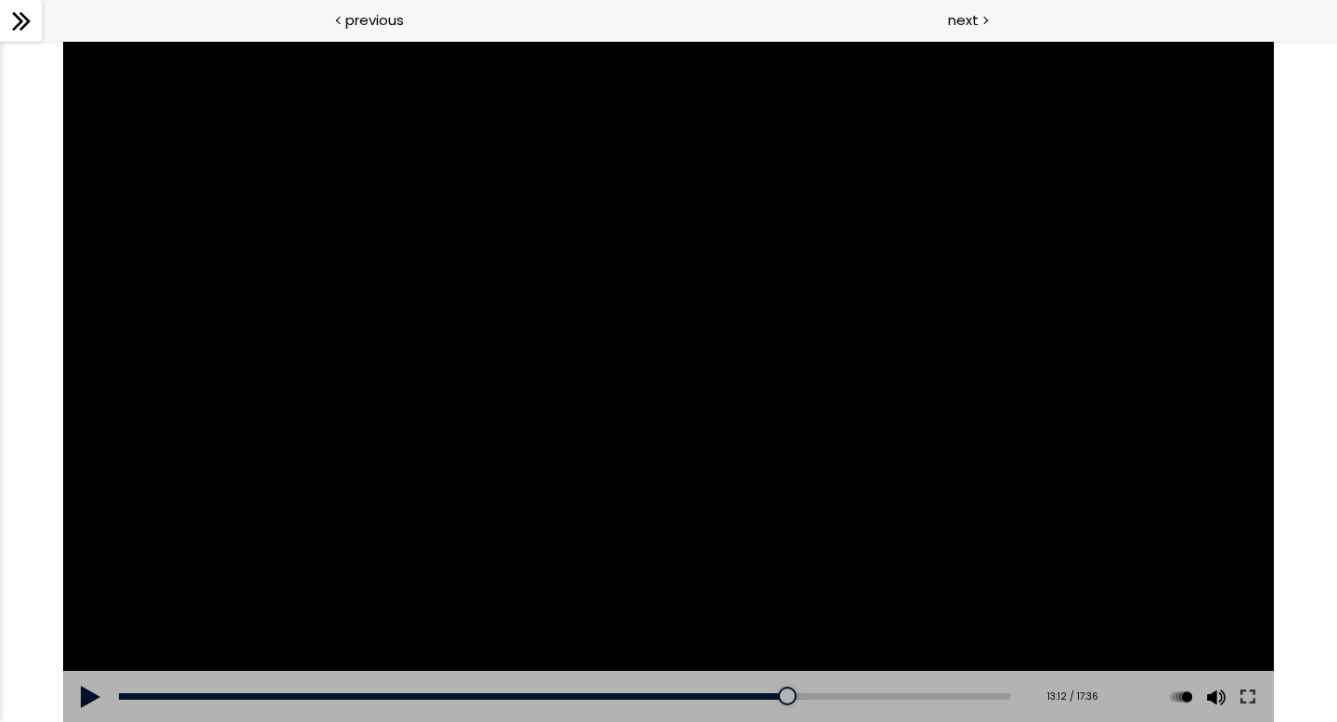
click at [96, 699] on button at bounding box center [91, 697] width 56 height 52
click at [86, 698] on button at bounding box center [91, 697] width 56 height 52
click at [84, 694] on button at bounding box center [91, 697] width 56 height 52
click at [99, 685] on button at bounding box center [91, 697] width 56 height 52
click at [96, 690] on button at bounding box center [91, 697] width 56 height 52
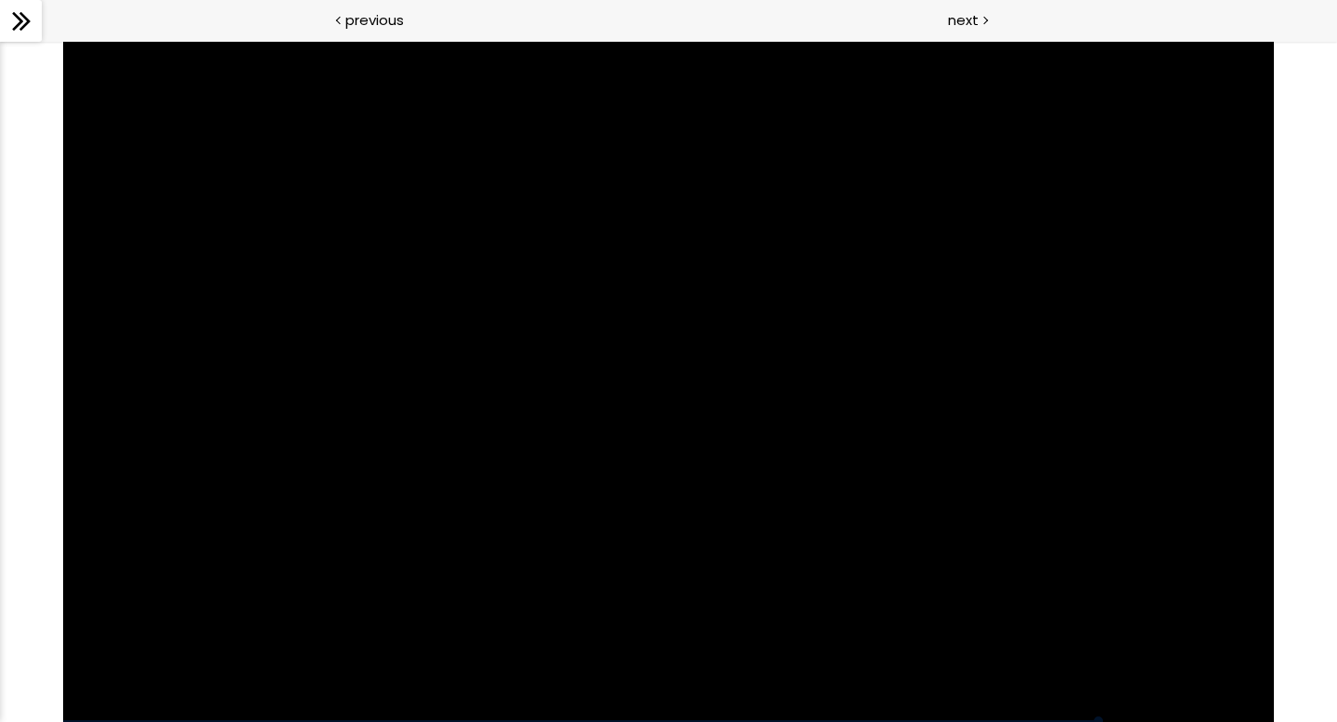
click at [270, 419] on div at bounding box center [668, 381] width 1211 height 681
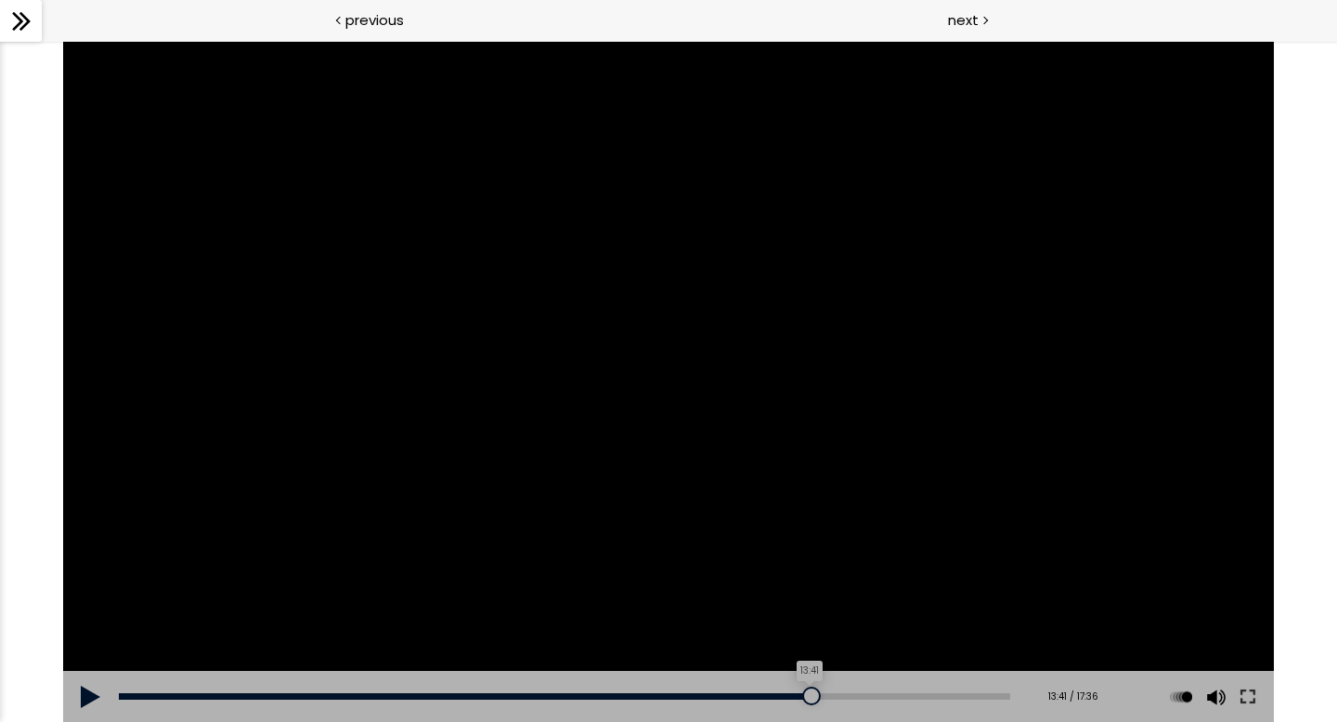
click at [805, 696] on div "13:41" at bounding box center [564, 696] width 891 height 6
click at [90, 705] on button at bounding box center [91, 697] width 56 height 52
click at [828, 696] on div "14:09" at bounding box center [564, 696] width 891 height 6
click at [876, 552] on div at bounding box center [668, 381] width 1211 height 681
click at [85, 699] on button at bounding box center [91, 697] width 56 height 52
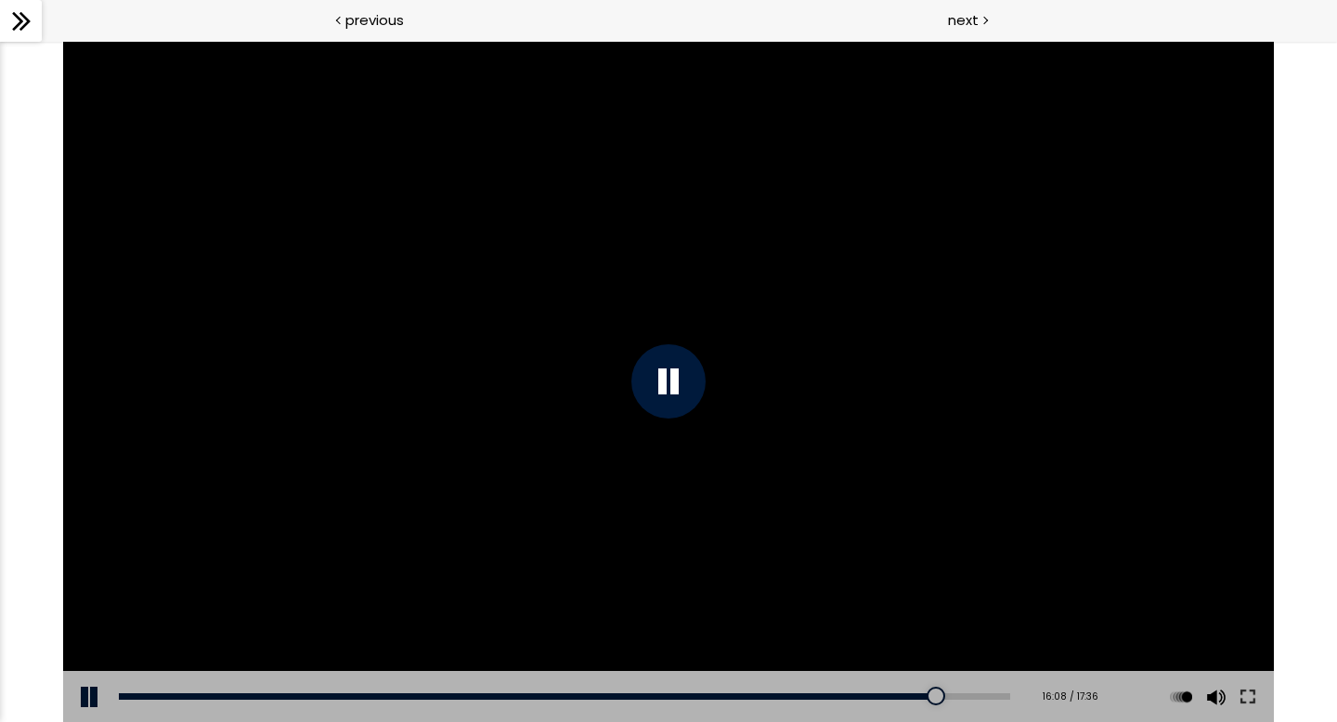
click at [1168, 492] on div at bounding box center [668, 381] width 1211 height 681
click at [102, 696] on button at bounding box center [91, 697] width 56 height 52
click at [370, 538] on div at bounding box center [668, 381] width 1211 height 681
click at [79, 686] on button at bounding box center [91, 697] width 56 height 52
click at [978, 691] on div "Add chapter 17:10" at bounding box center [564, 697] width 891 height 52
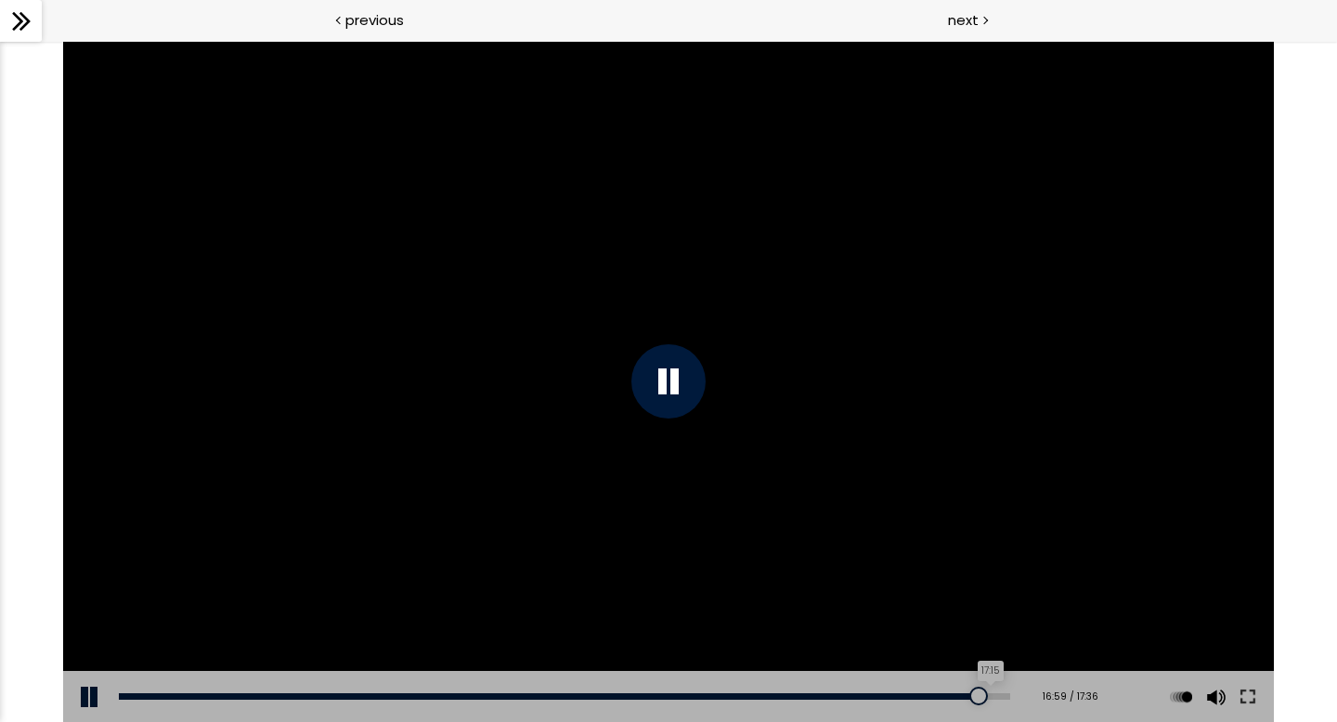
click at [983, 694] on div "17:15" at bounding box center [564, 696] width 891 height 6
click at [990, 694] on div at bounding box center [998, 696] width 19 height 19
click at [1247, 698] on button at bounding box center [1247, 697] width 33 height 52
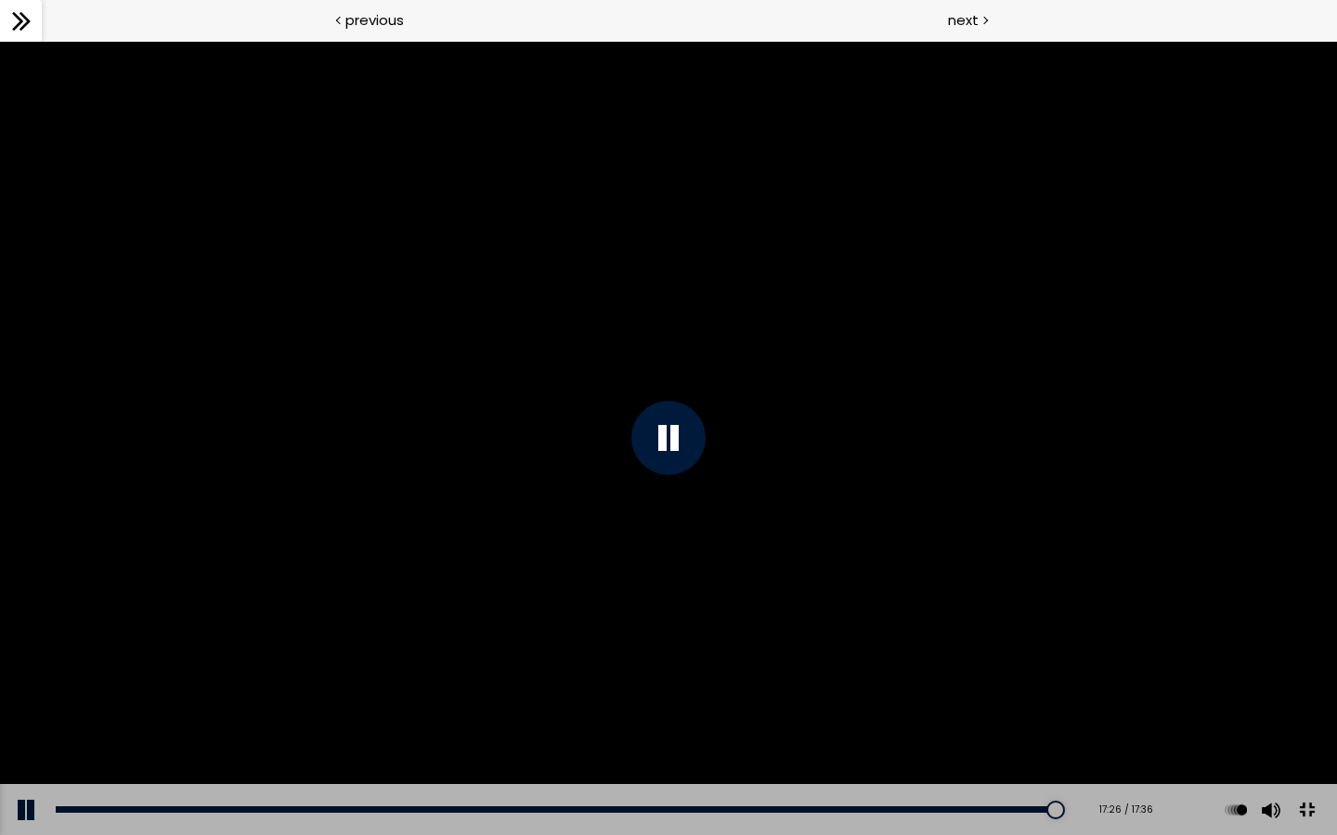
click at [1316, 721] on button at bounding box center [1307, 811] width 42 height 42
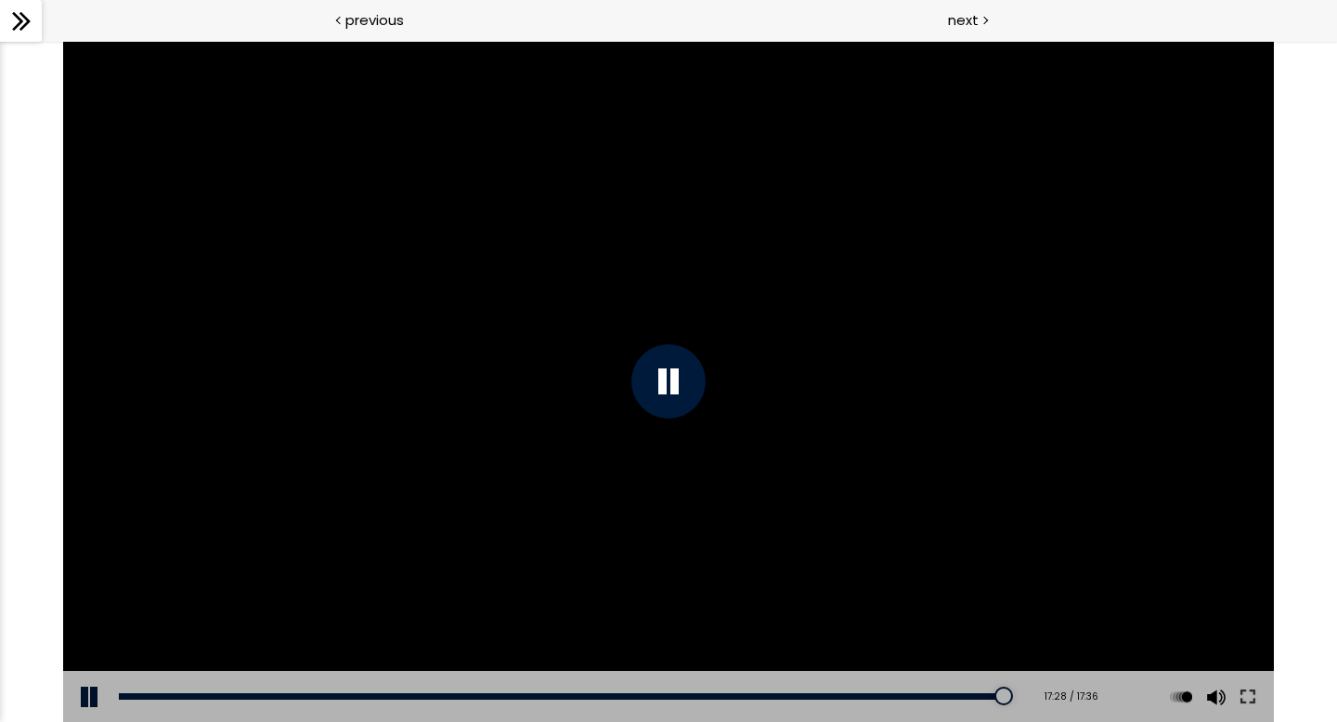
click at [24, 23] on icon at bounding box center [24, 21] width 11 height 19
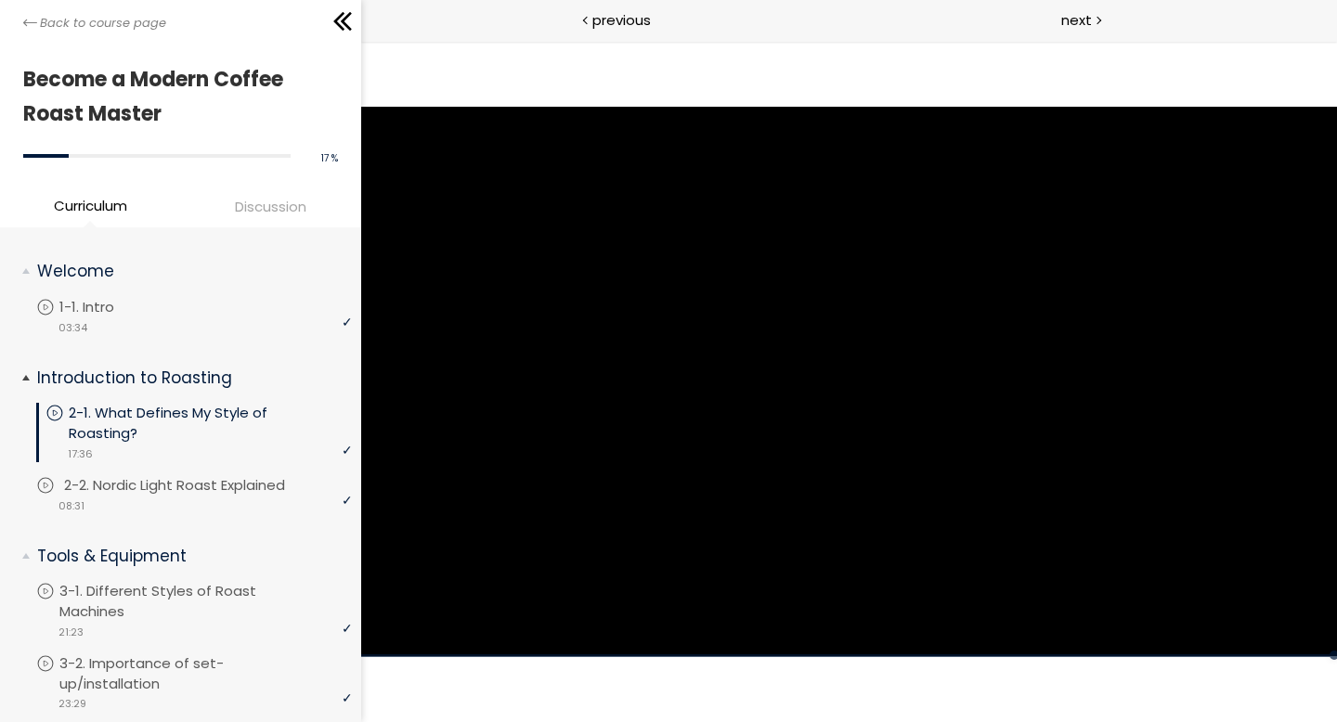
click at [207, 488] on p "2-2. Nordic Light Roast Explained" at bounding box center [193, 485] width 258 height 20
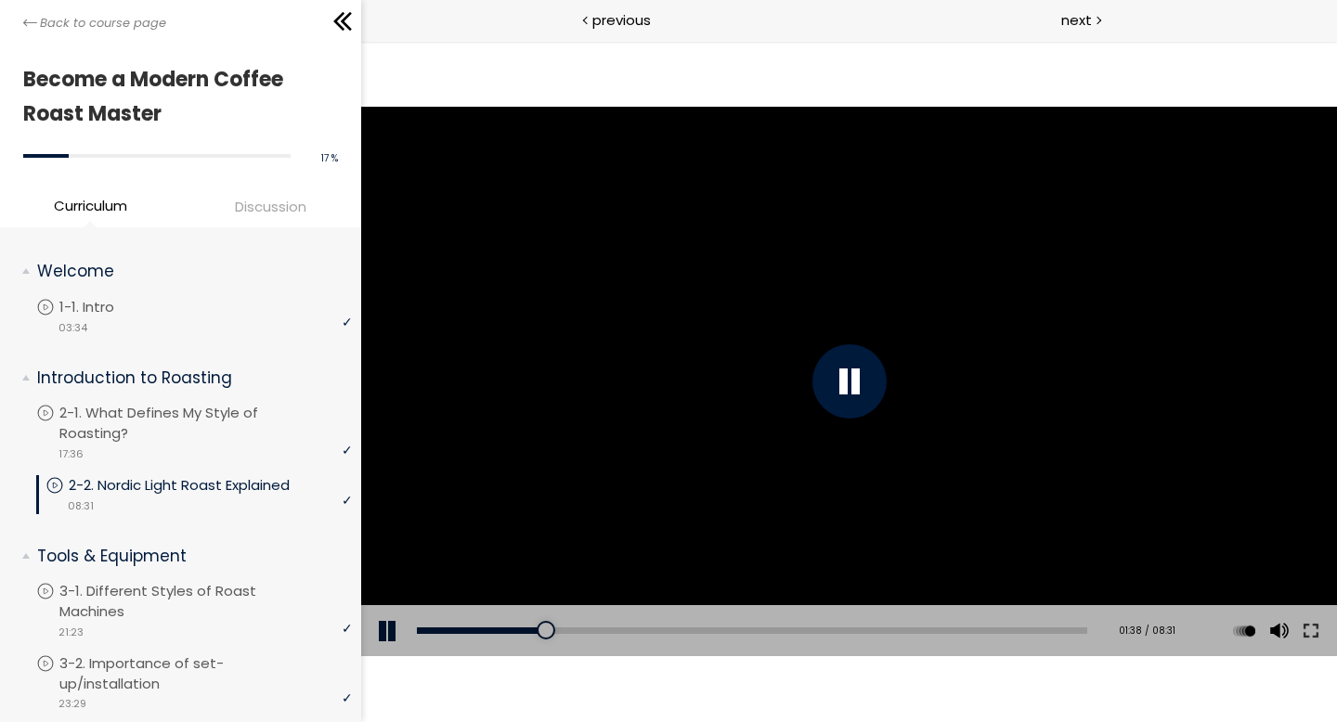
click at [385, 631] on button at bounding box center [388, 631] width 56 height 52
click at [420, 627] on div "00:02" at bounding box center [751, 630] width 670 height 6
click at [383, 634] on button at bounding box center [388, 631] width 56 height 52
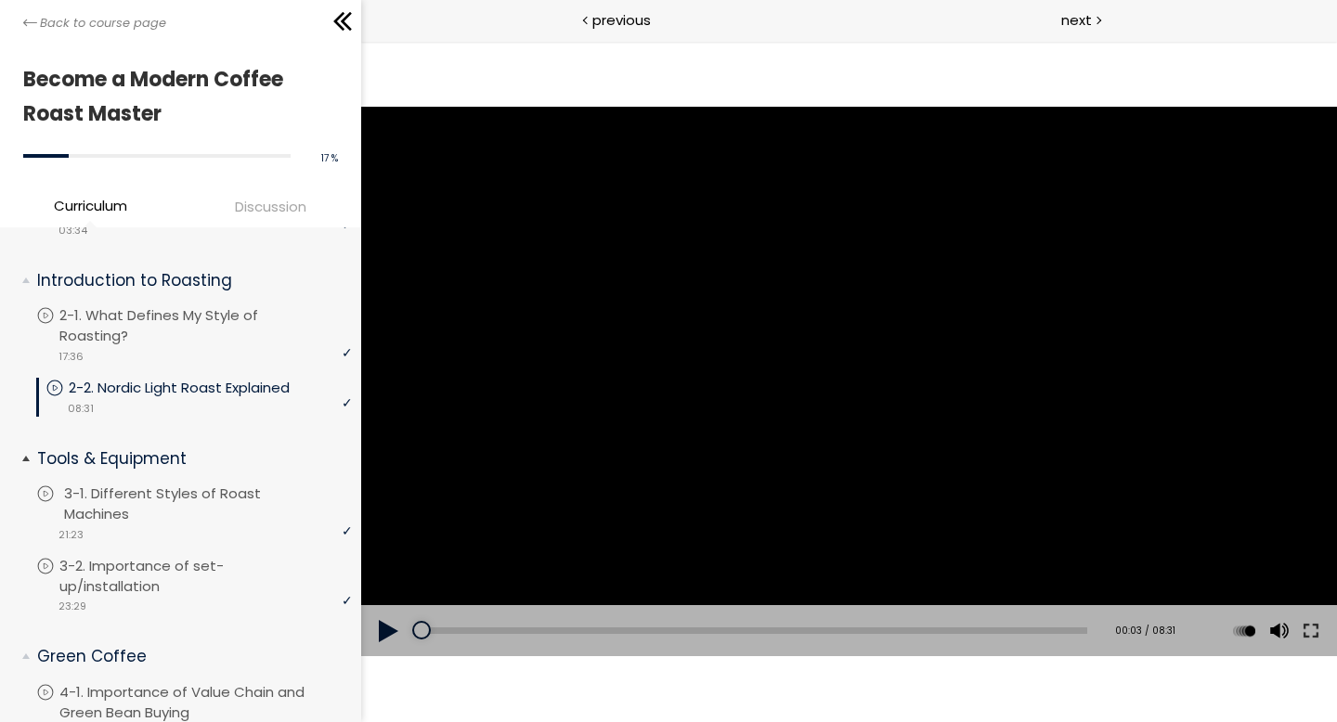
scroll to position [284, 0]
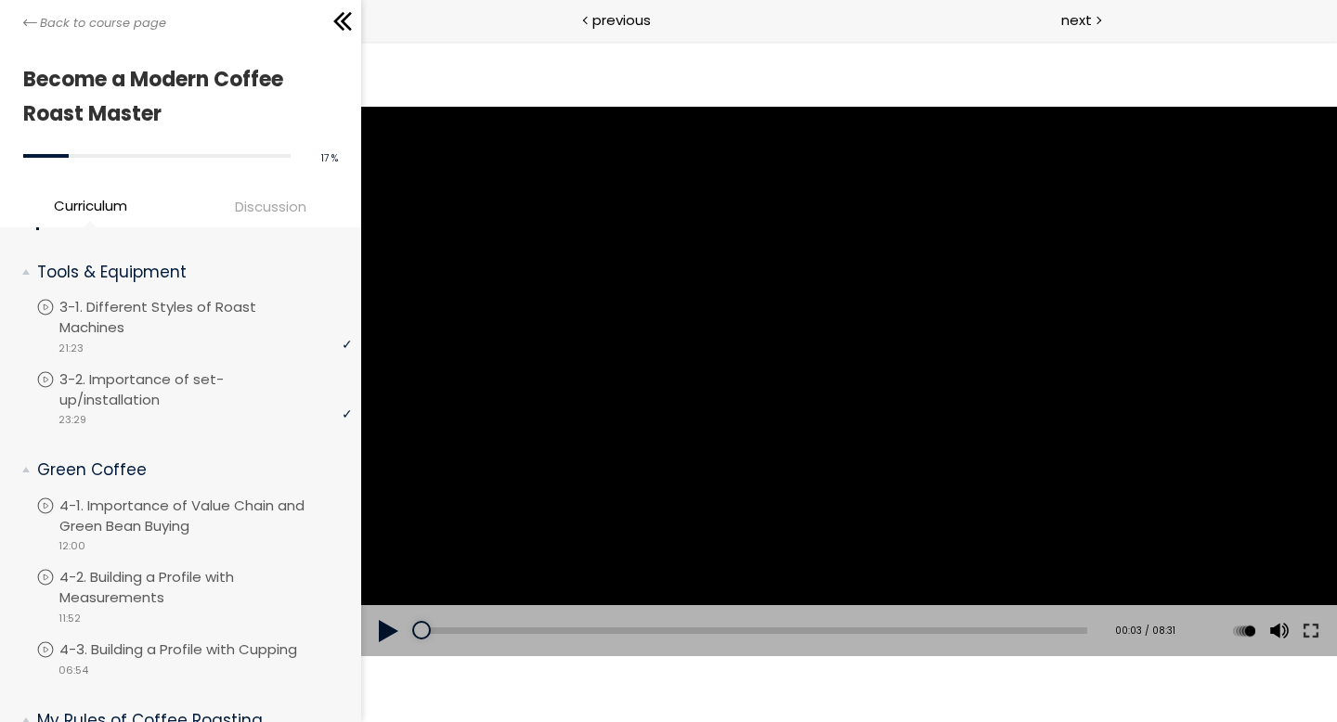
click at [386, 626] on button at bounding box center [388, 631] width 56 height 52
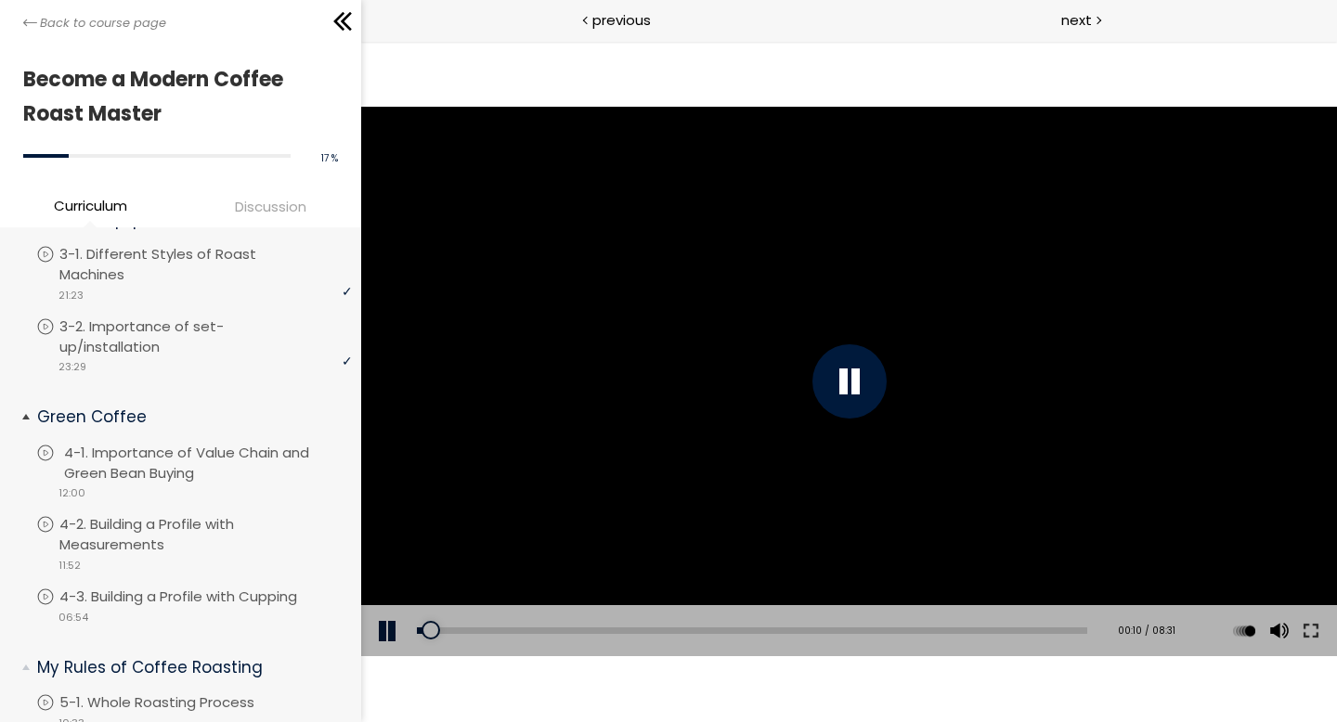
scroll to position [350, 0]
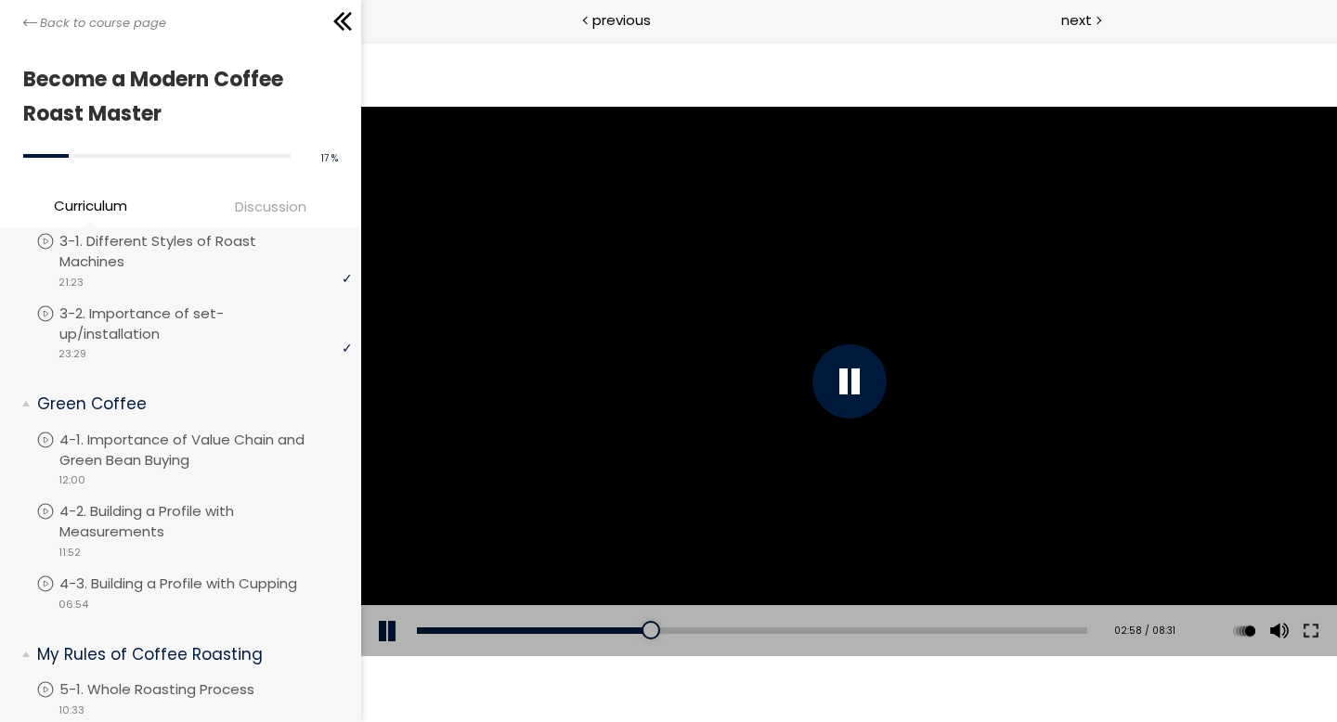
click at [384, 638] on button at bounding box center [388, 631] width 56 height 52
click at [394, 627] on button at bounding box center [388, 631] width 56 height 52
click at [383, 631] on button at bounding box center [388, 631] width 56 height 52
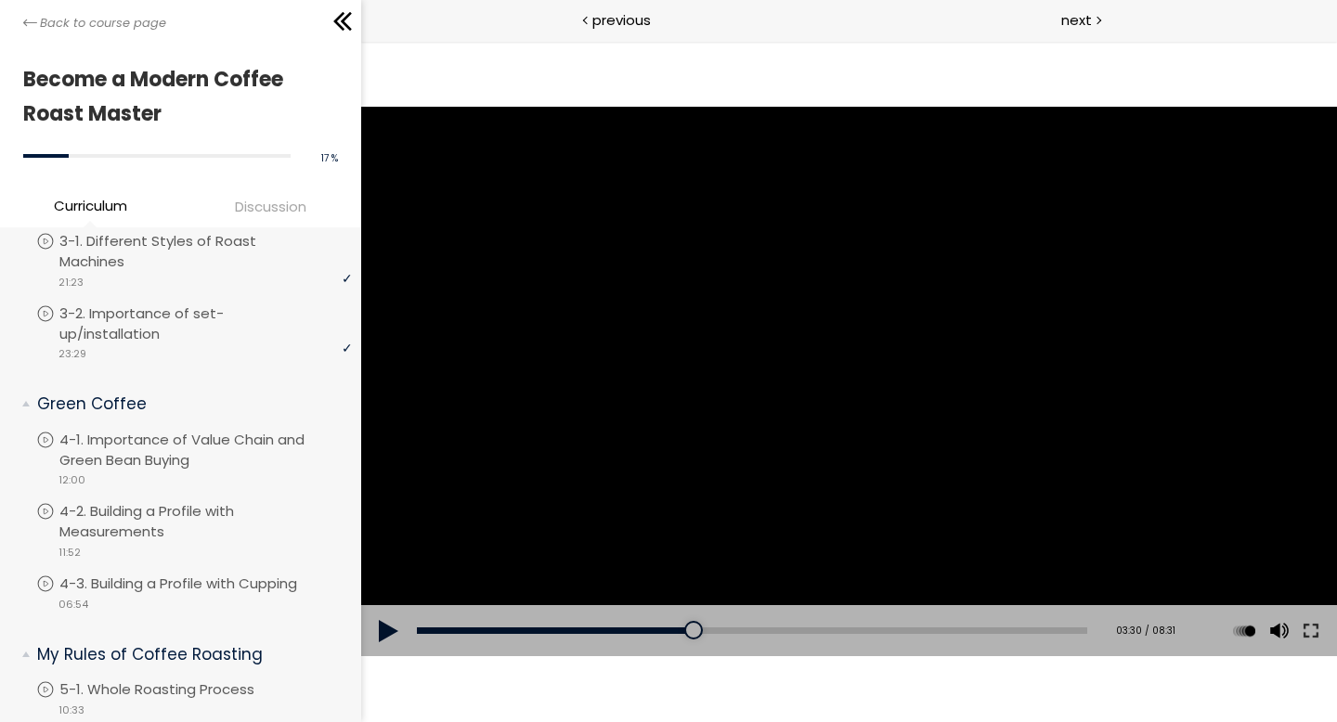
click at [383, 631] on button at bounding box center [388, 631] width 56 height 52
click at [792, 627] on div "04:51" at bounding box center [751, 630] width 670 height 6
click at [810, 625] on div "Add chapter 05:07" at bounding box center [751, 631] width 670 height 52
click at [805, 628] on div "04:59" at bounding box center [751, 630] width 670 height 6
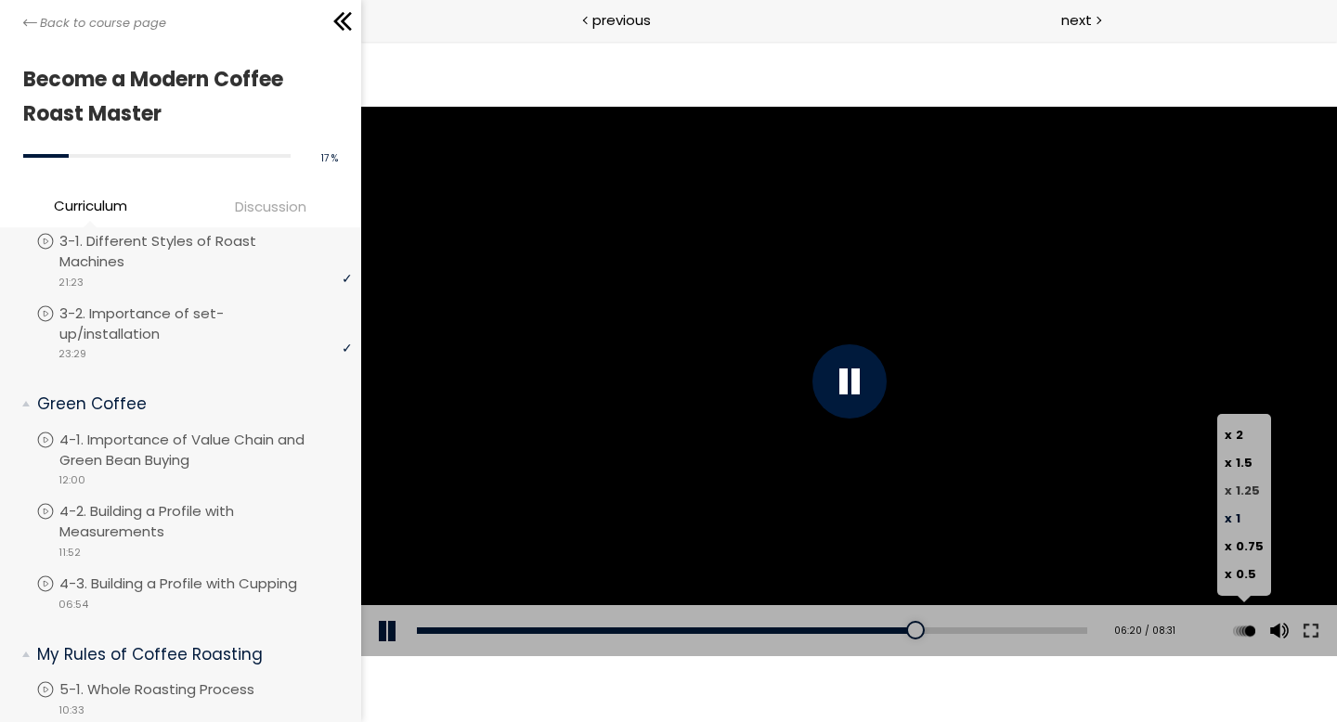
click at [1244, 486] on span "1.25" at bounding box center [1246, 491] width 24 height 18
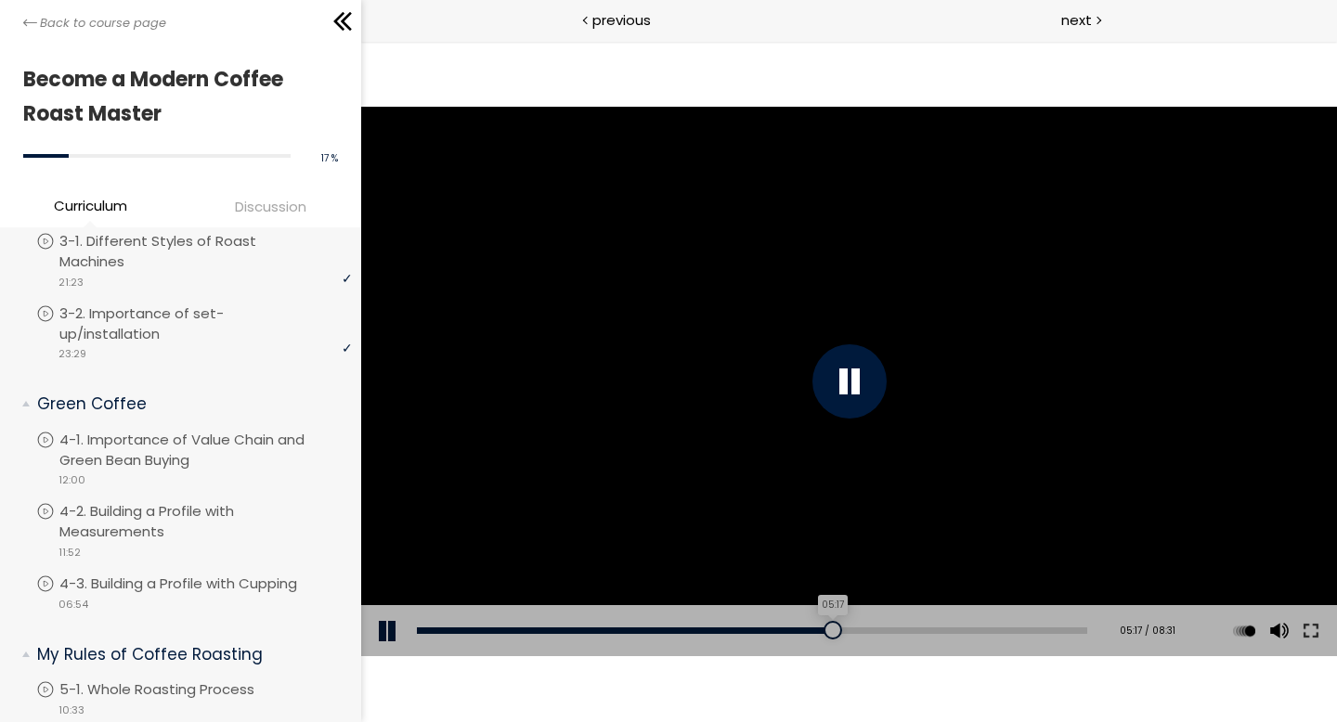
click at [826, 628] on div "05:17" at bounding box center [751, 630] width 670 height 6
click at [809, 626] on div "Add chapter 05:03" at bounding box center [751, 631] width 670 height 52
click at [799, 628] on div "04:56" at bounding box center [751, 630] width 670 height 6
click at [785, 627] on div "04:45" at bounding box center [751, 630] width 670 height 6
click at [850, 407] on div at bounding box center [848, 381] width 74 height 74
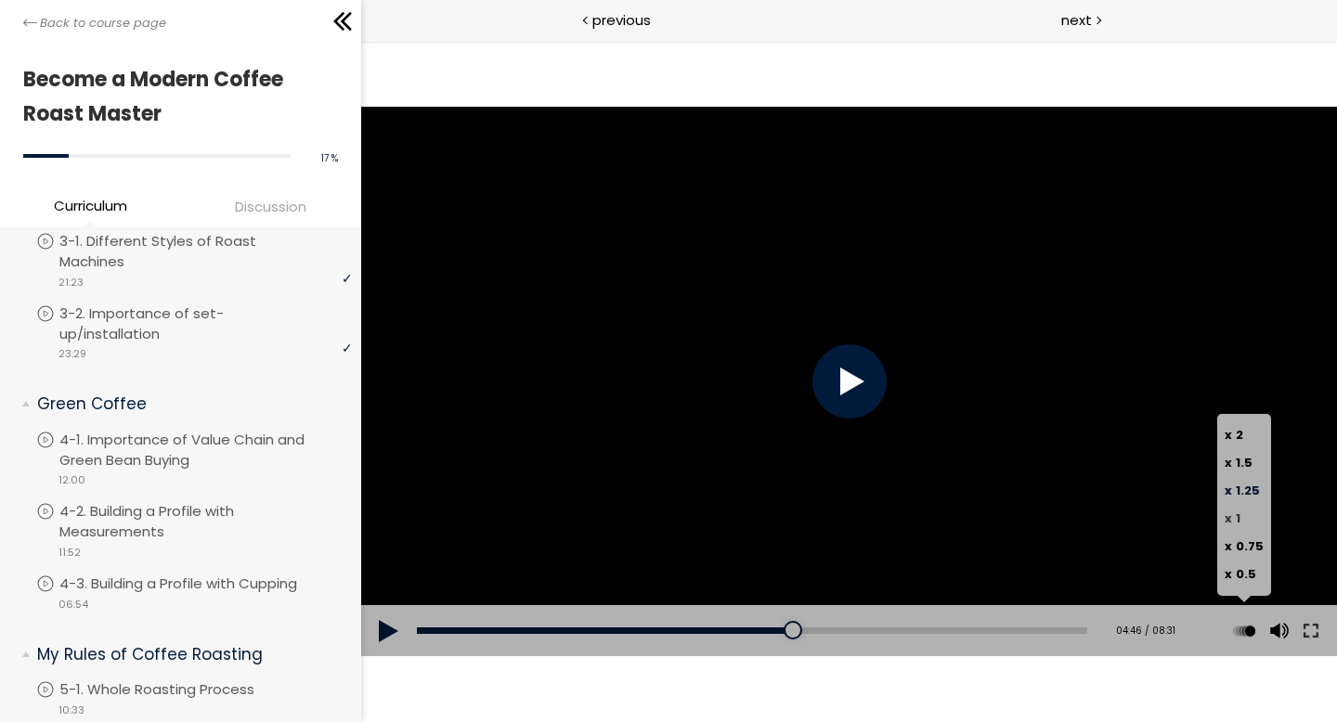
click at [1229, 515] on span "x" at bounding box center [1226, 519] width 7 height 18
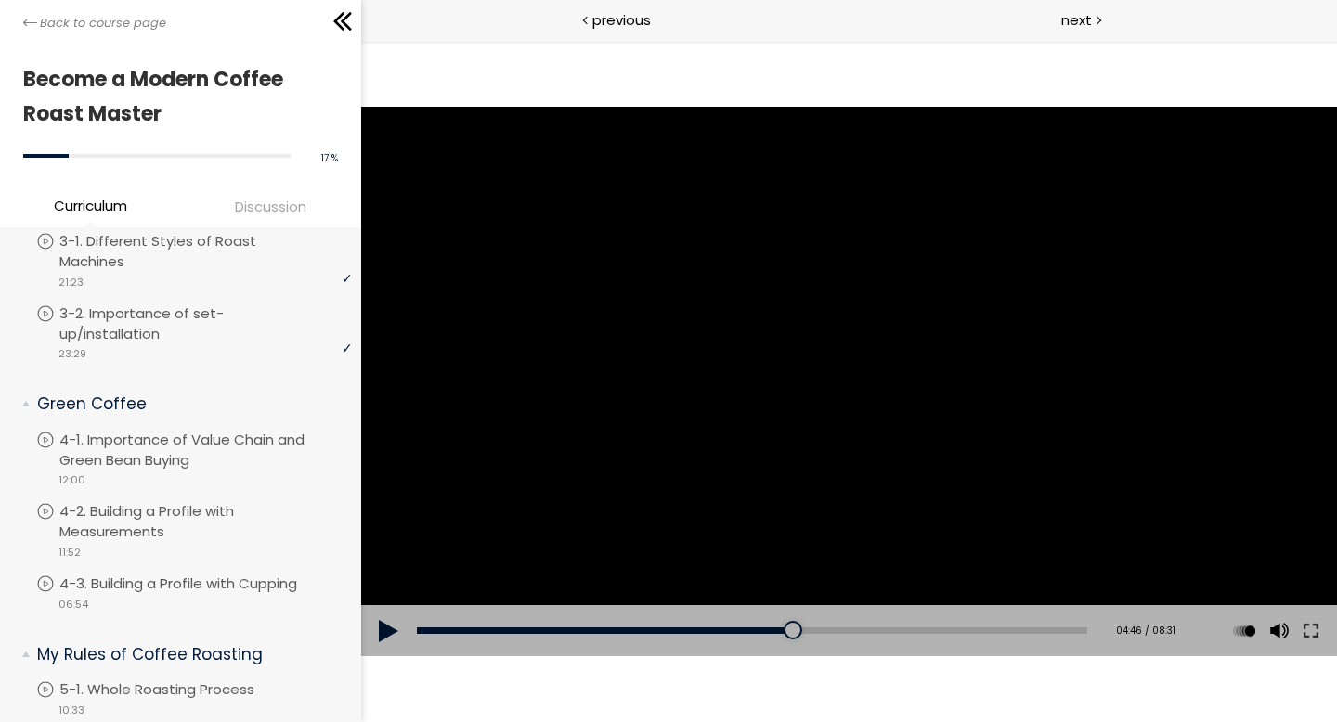
click at [394, 630] on button at bounding box center [388, 631] width 56 height 52
click at [1310, 627] on button at bounding box center [1309, 631] width 33 height 52
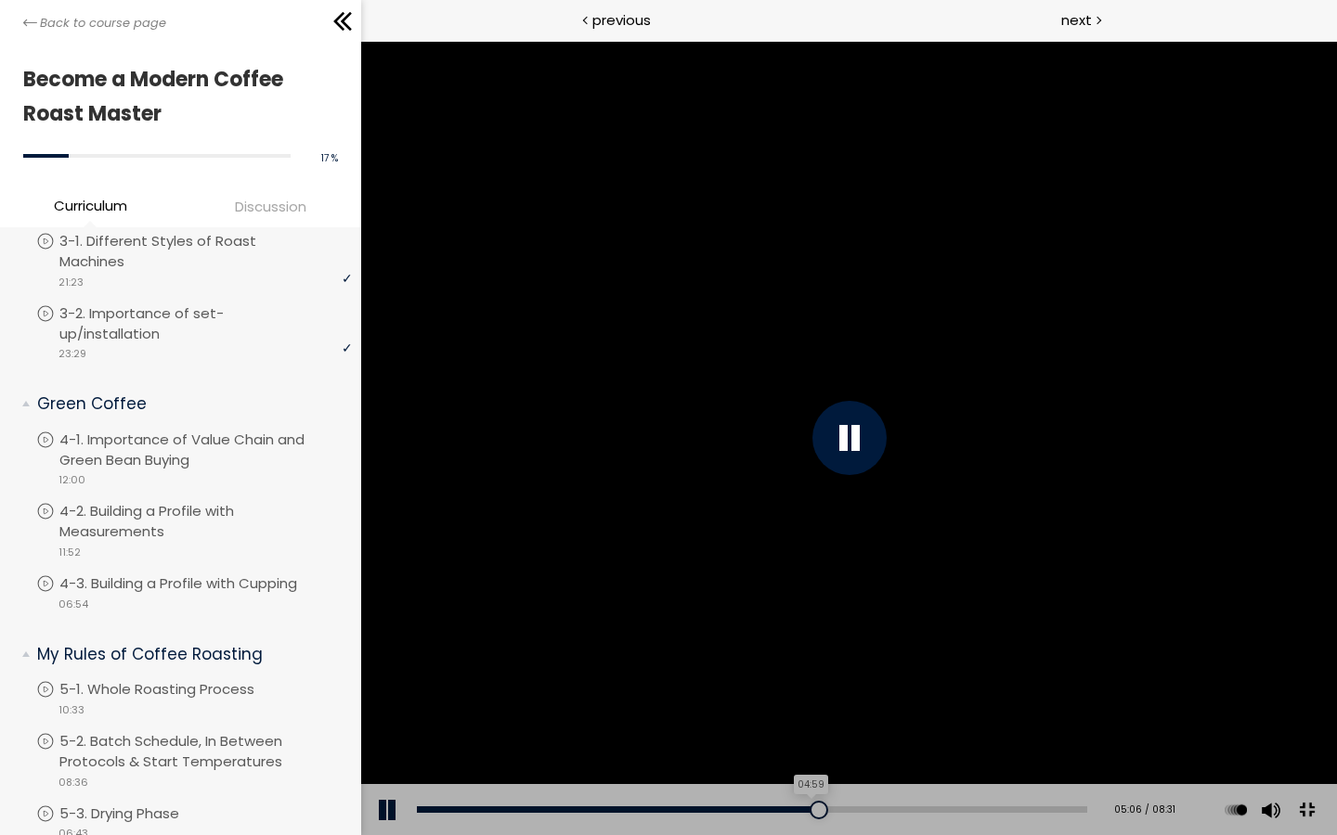
click at [995, 721] on div "04:59" at bounding box center [751, 810] width 670 height 6
click at [378, 721] on button at bounding box center [388, 810] width 56 height 52
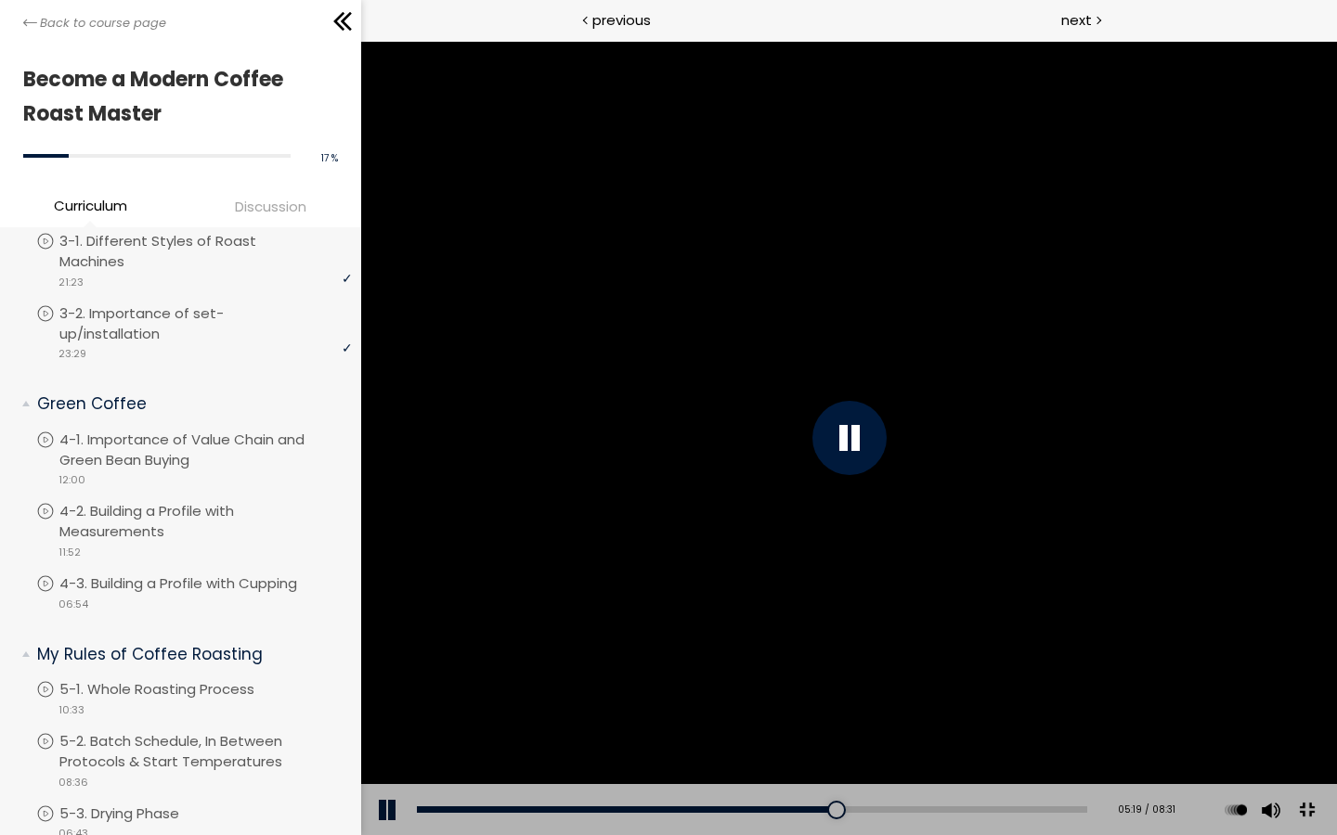
click at [378, 721] on div "Click for sound @keyframes VOLUME_SMALL_WAVE_FLASH { 0% { opacity: 0; } 33% { o…" at bounding box center [848, 438] width 976 height 795
click at [1326, 721] on button at bounding box center [1306, 811] width 42 height 42
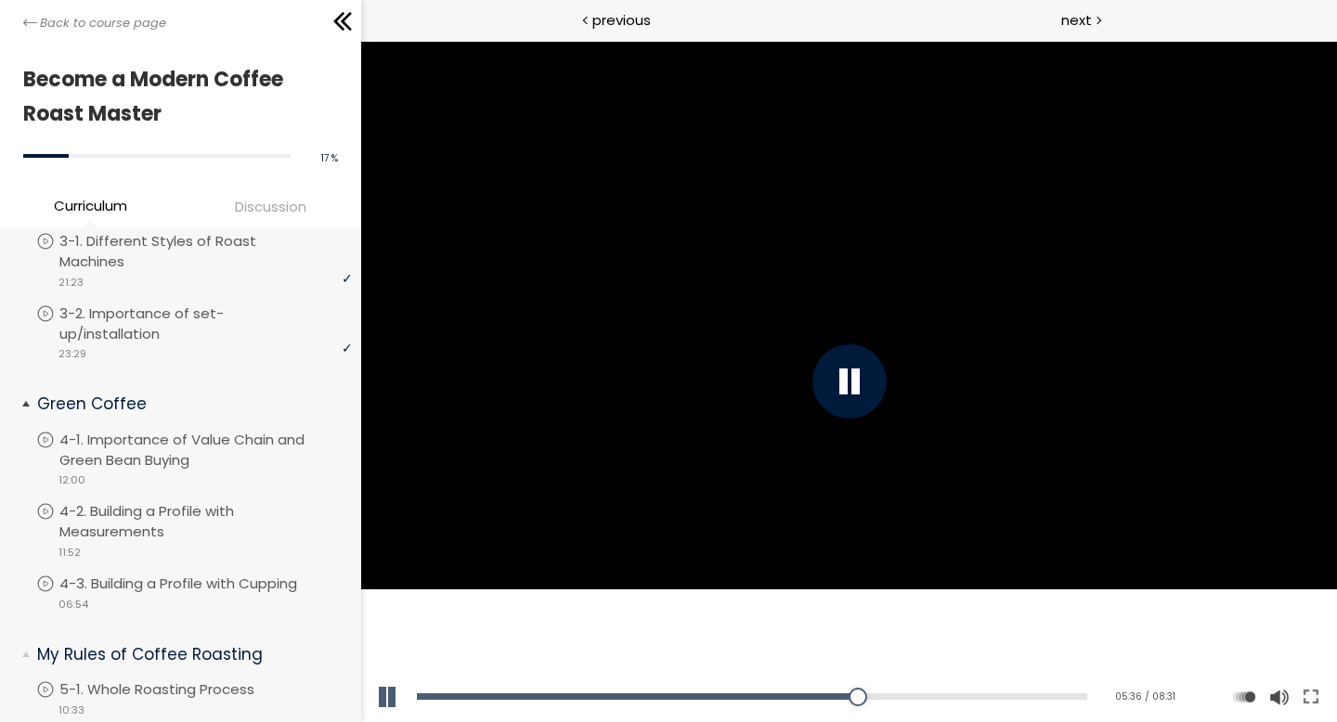
scroll to position [296, 0]
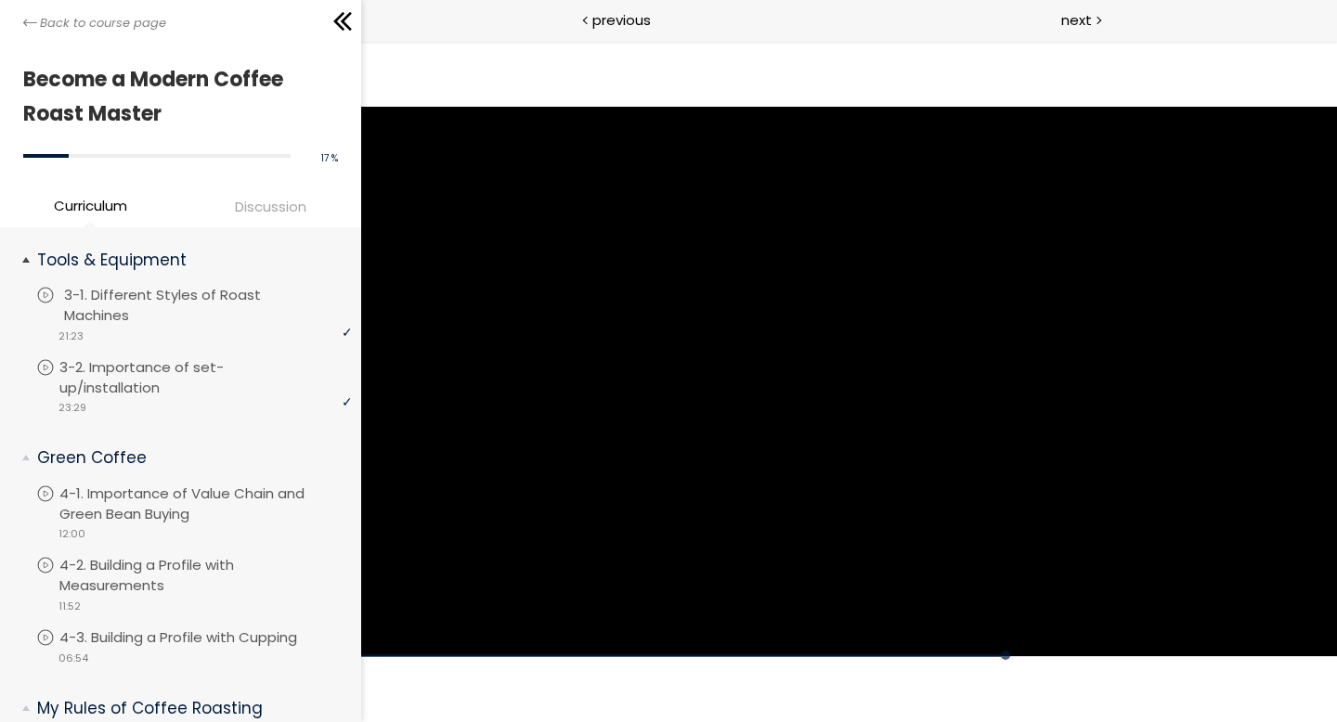
click at [51, 295] on icon at bounding box center [45, 295] width 19 height 19
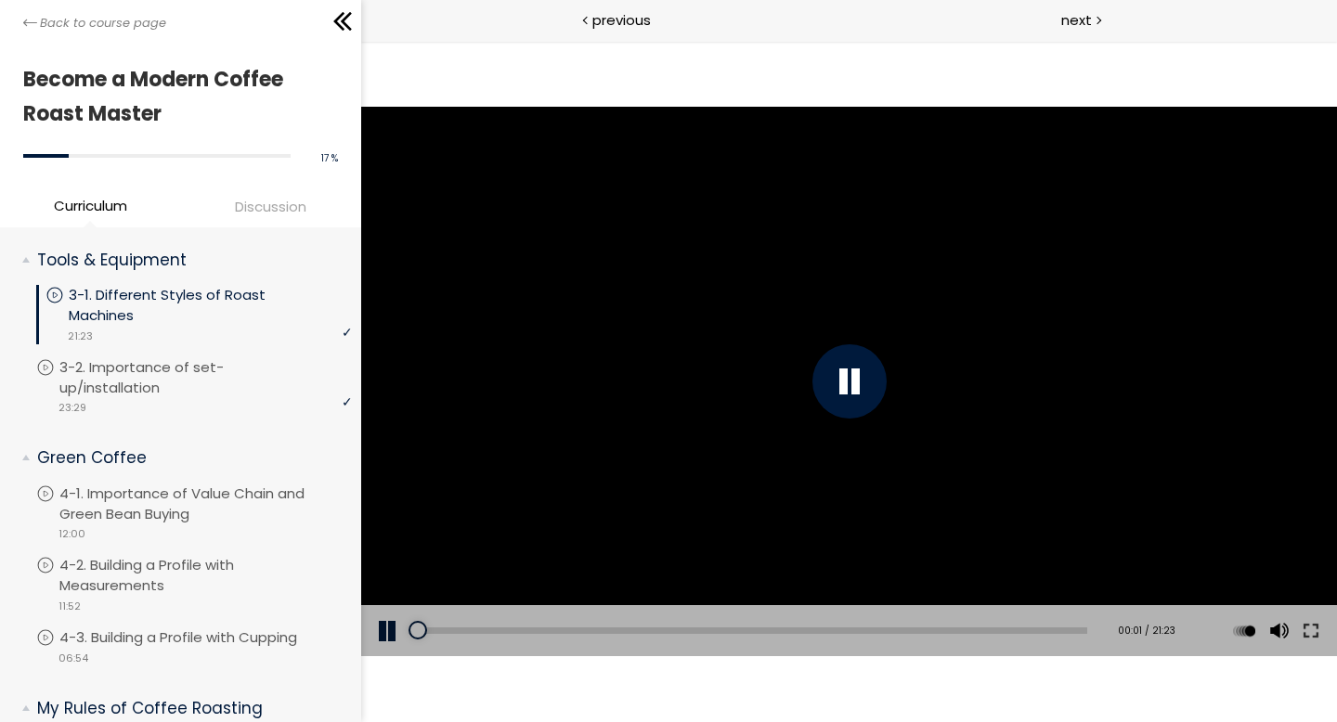
click at [858, 385] on div at bounding box center [848, 381] width 74 height 74
click at [292, 397] on div "video 23:29" at bounding box center [194, 406] width 316 height 19
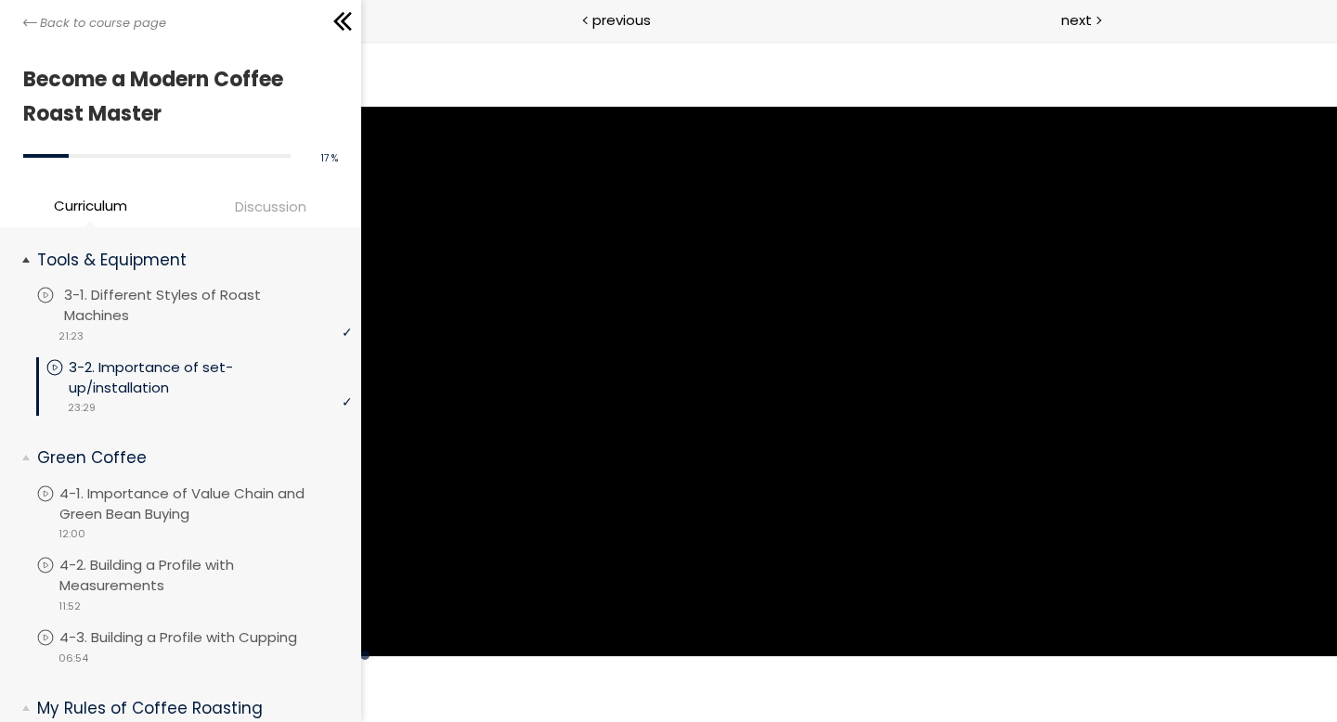
click at [213, 311] on p "3-1. Different Styles of Roast Machines" at bounding box center [210, 305] width 292 height 41
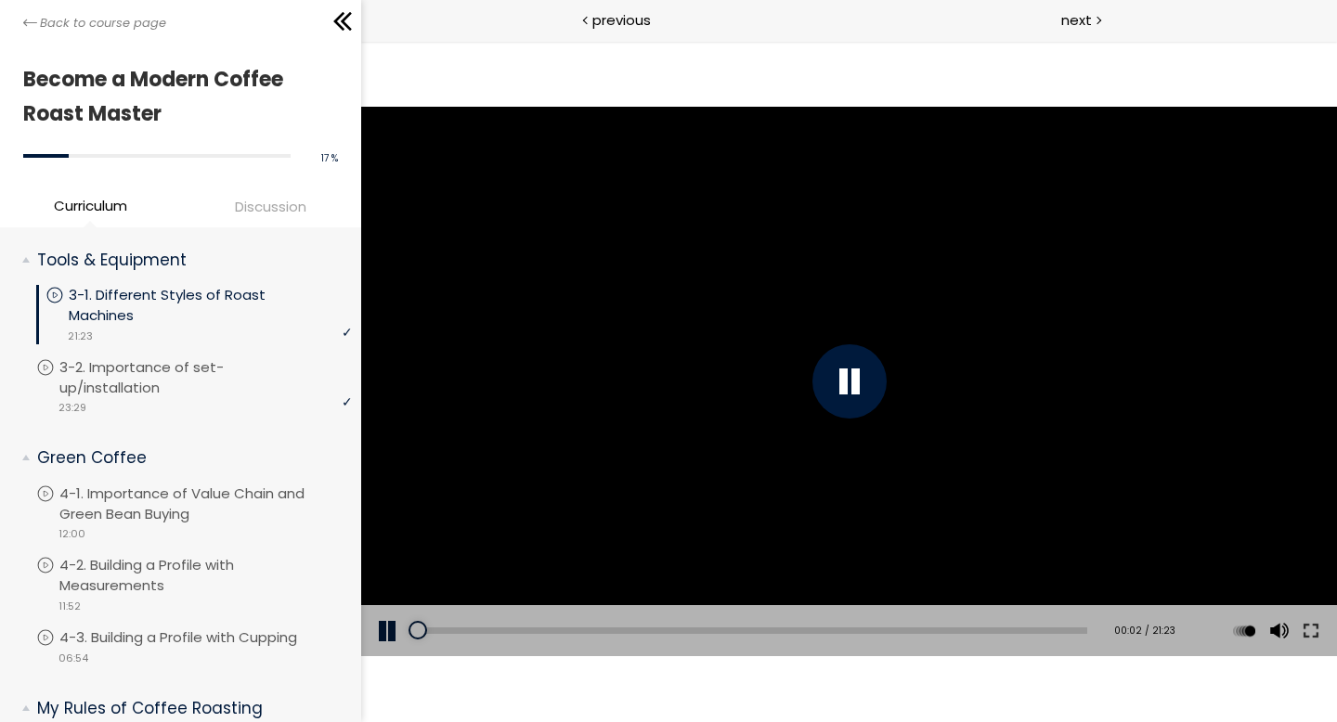
click at [387, 630] on button at bounding box center [388, 631] width 56 height 52
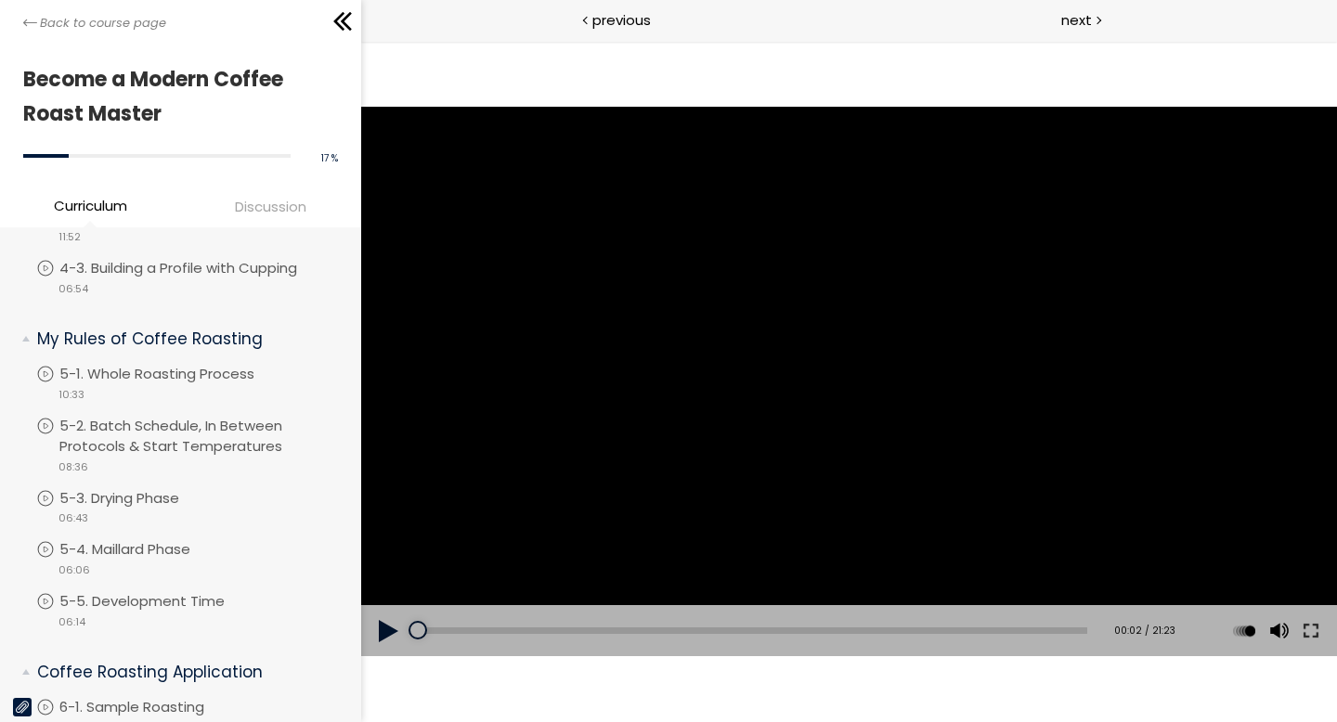
scroll to position [691, 0]
